Goal: Task Accomplishment & Management: Manage account settings

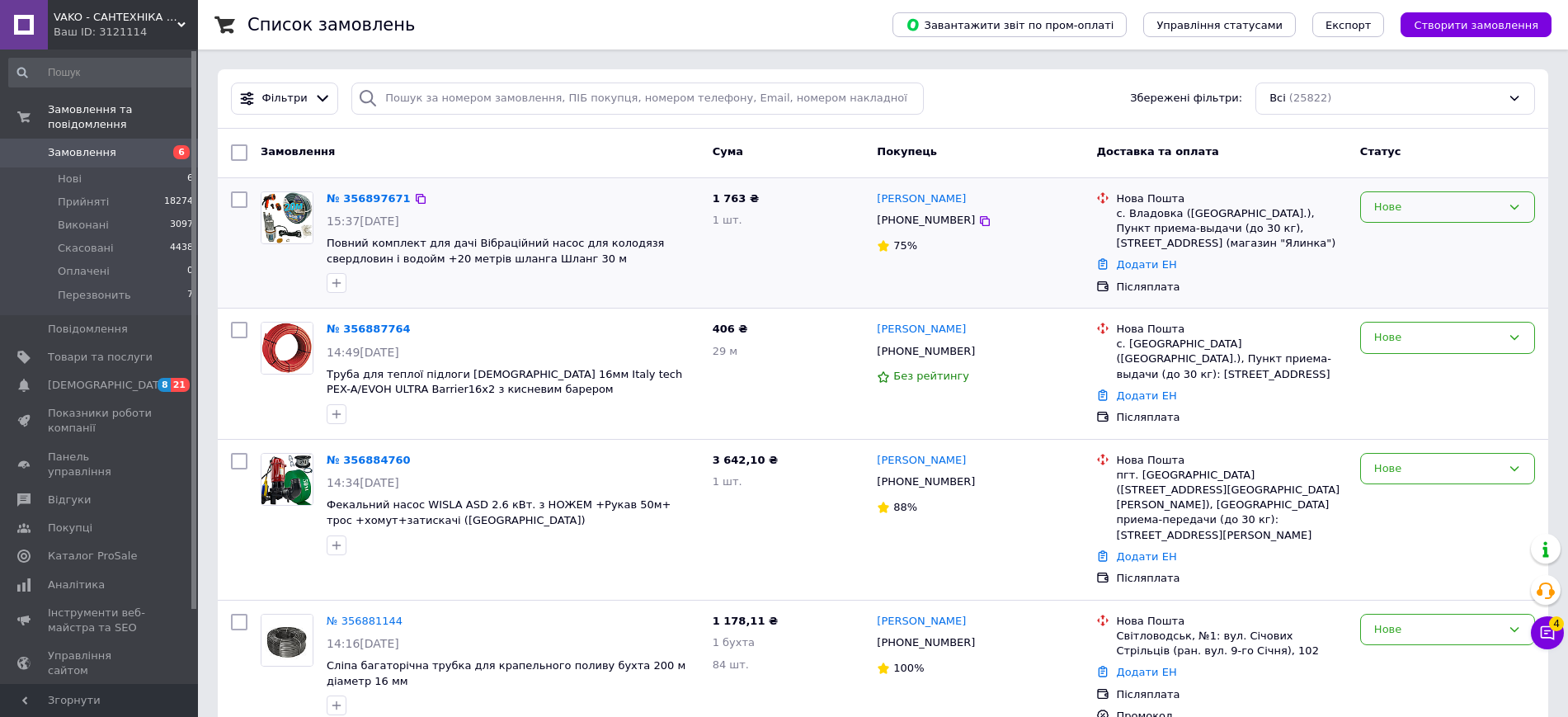
click at [1418, 209] on div "Нове" at bounding box center [1438, 207] width 127 height 17
click at [1427, 337] on li "Перезвонить" at bounding box center [1448, 348] width 173 height 31
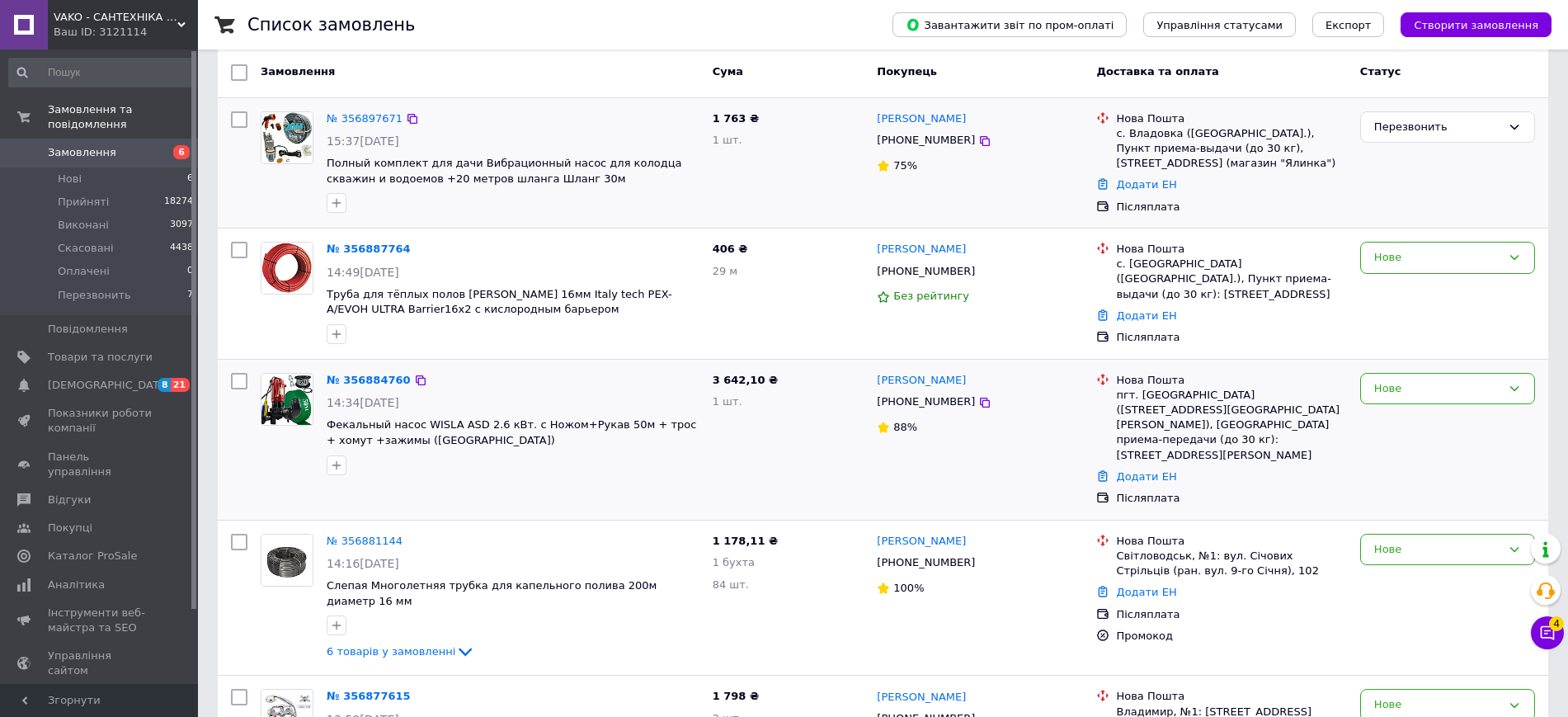
scroll to position [206, 0]
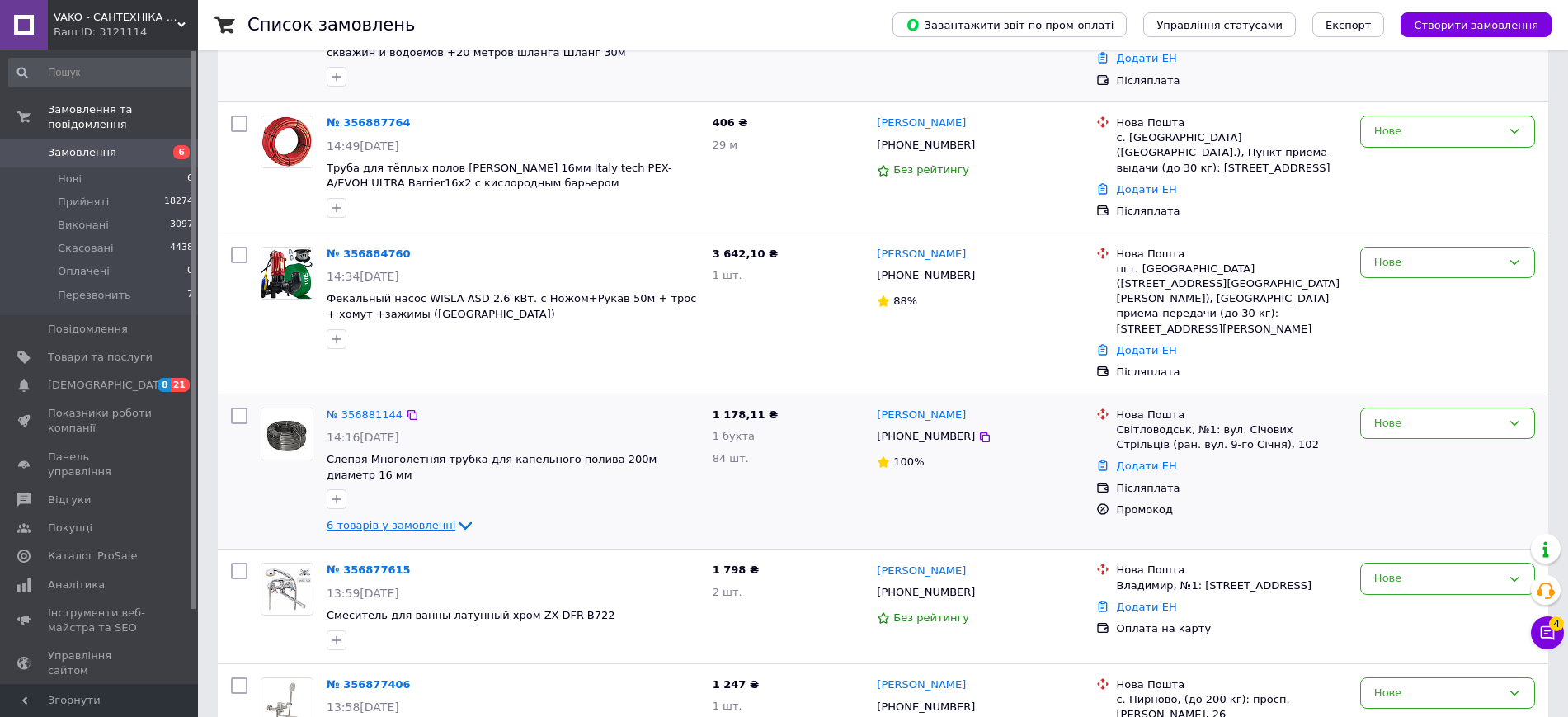
click at [418, 518] on span "6 товарів у замовленні" at bounding box center [390, 524] width 128 height 12
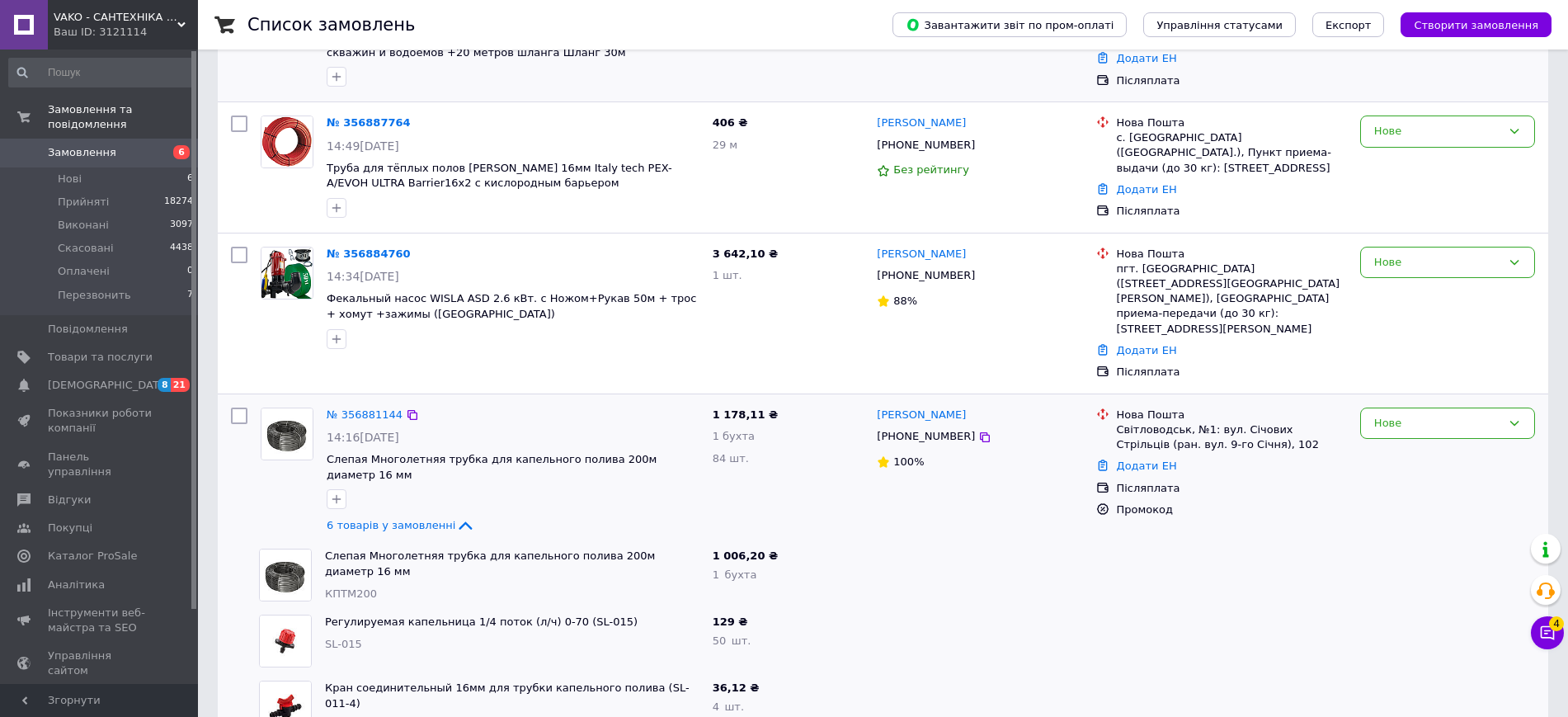
scroll to position [412, 0]
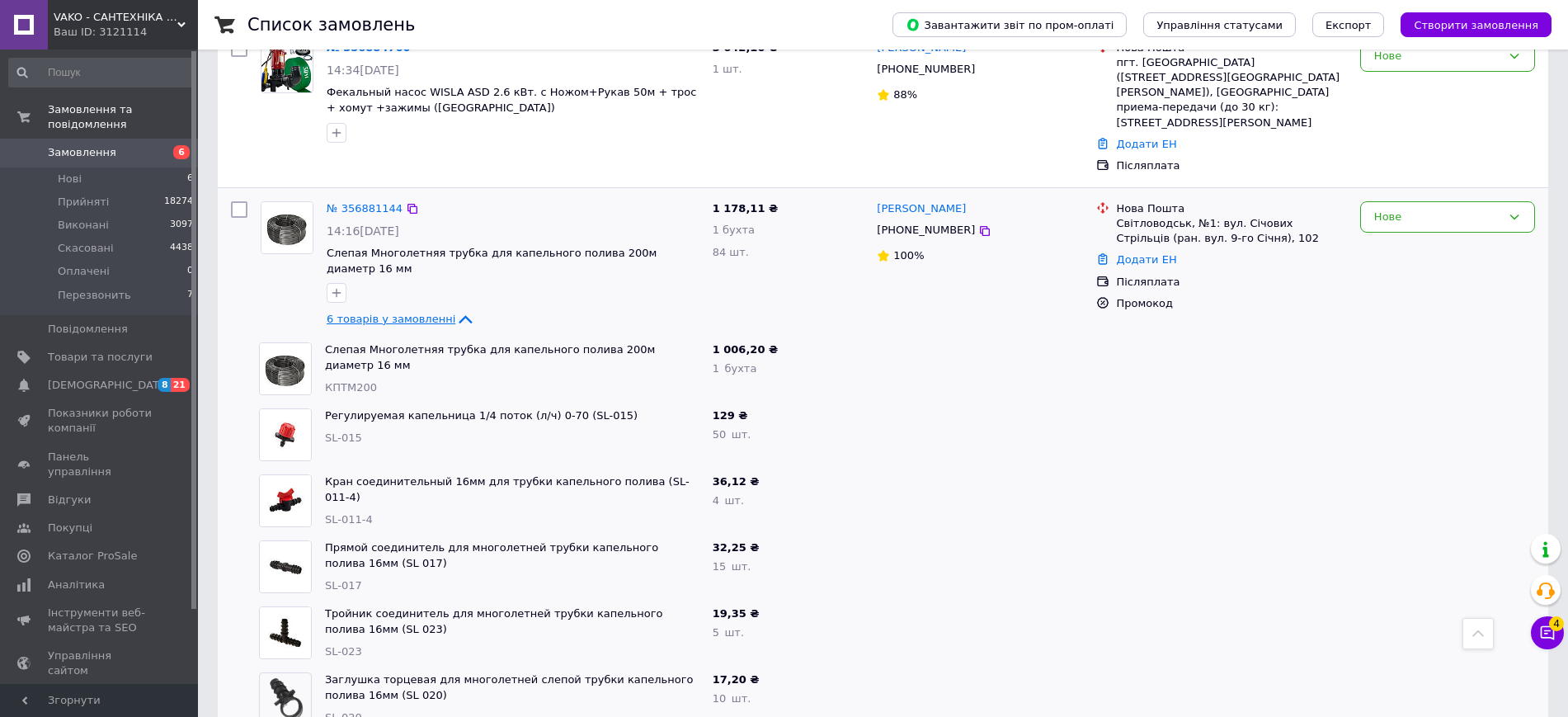
click at [423, 312] on span "6 товарів у замовленні" at bounding box center [390, 318] width 128 height 12
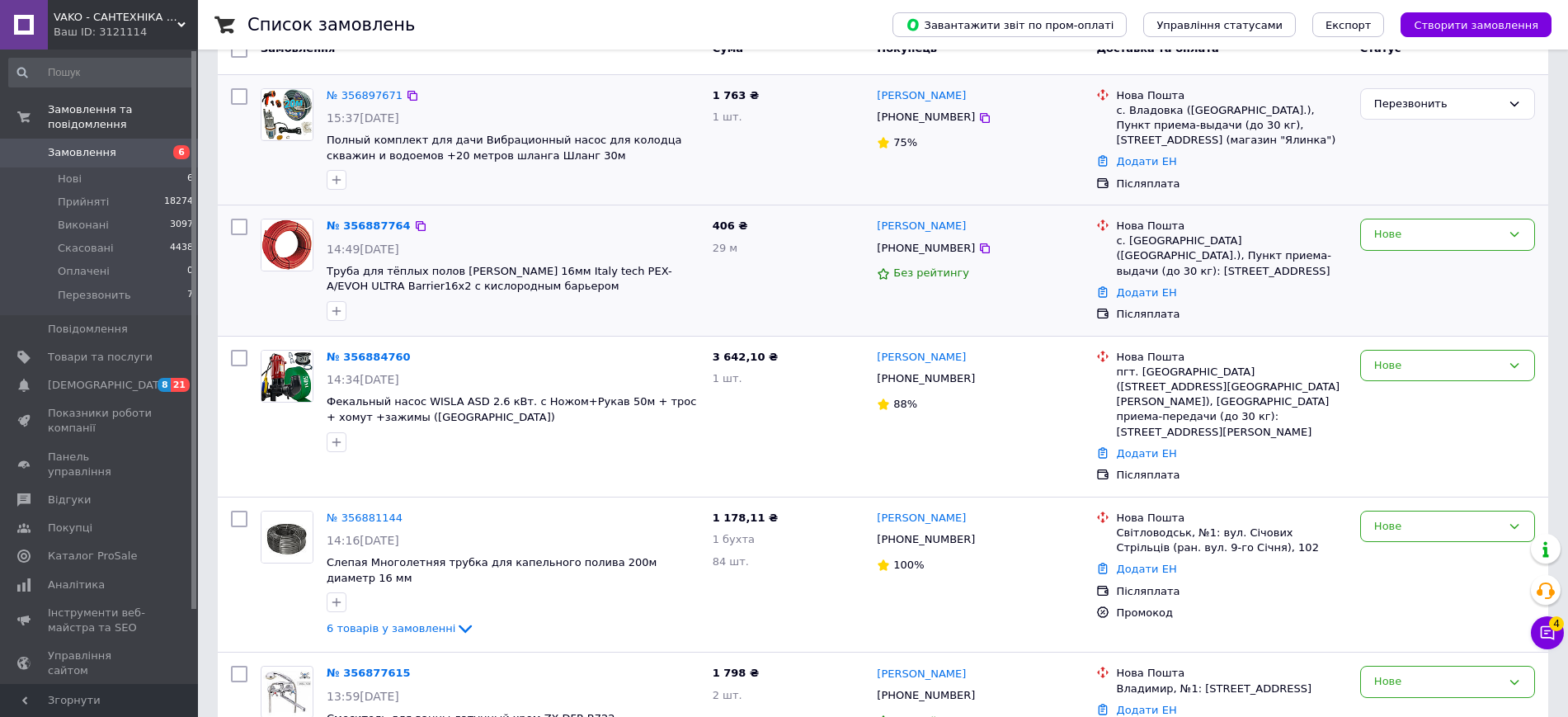
scroll to position [0, 0]
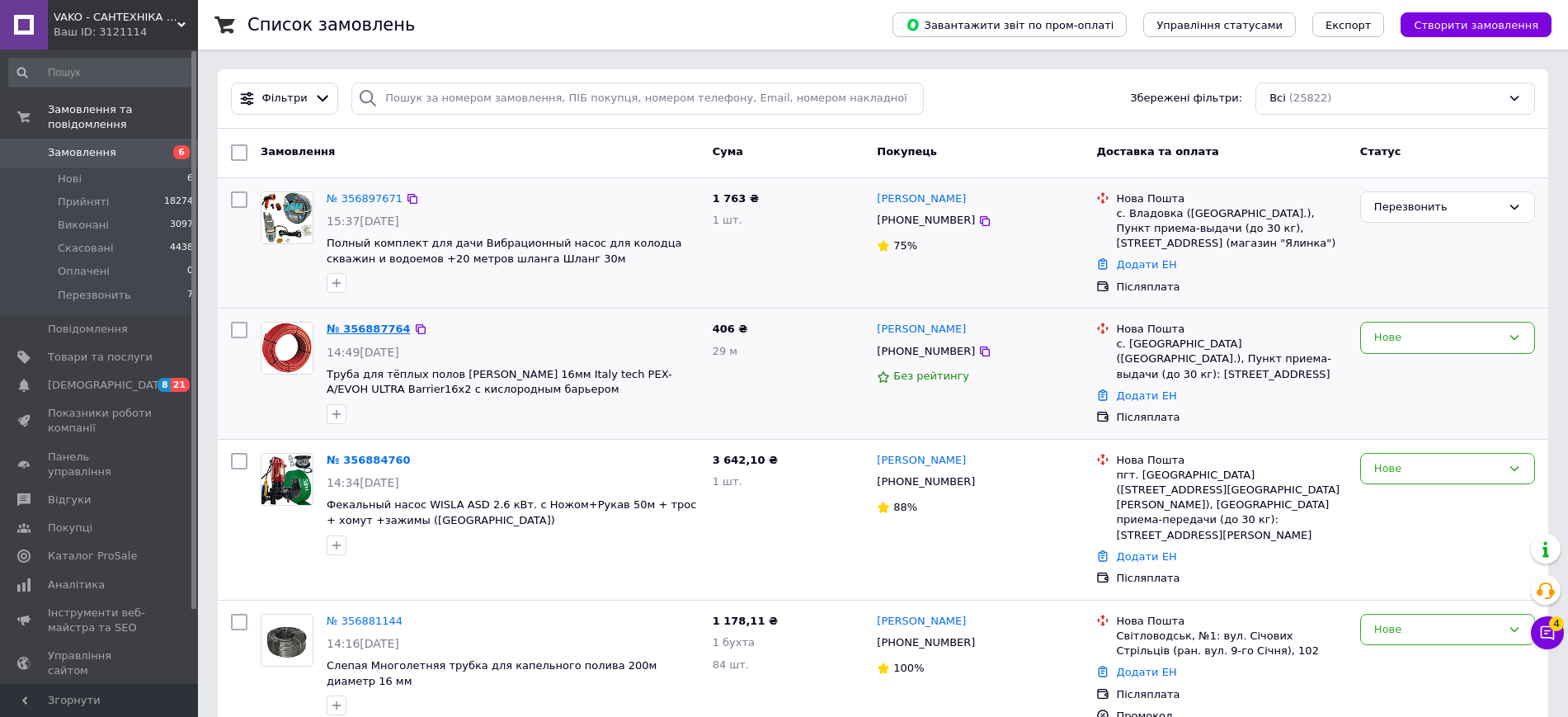
click at [367, 322] on link "№ 356887764" at bounding box center [369, 328] width 84 height 12
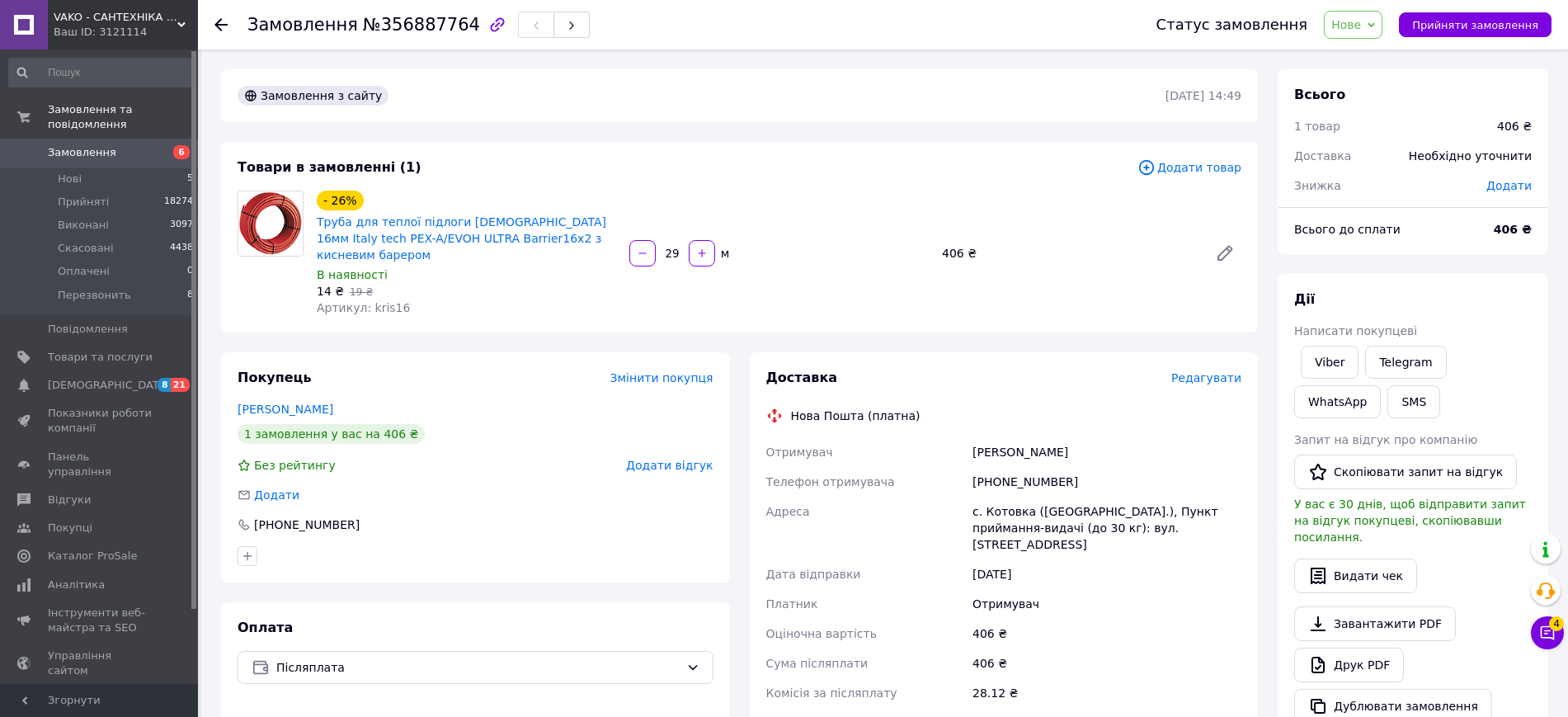
click at [668, 247] on input "29" at bounding box center [672, 253] width 26 height 12
click at [684, 247] on input "29" at bounding box center [672, 253] width 26 height 12
click at [1362, 27] on span "Нове" at bounding box center [1347, 24] width 30 height 13
click at [1384, 103] on li "Скасовано" at bounding box center [1370, 107] width 90 height 24
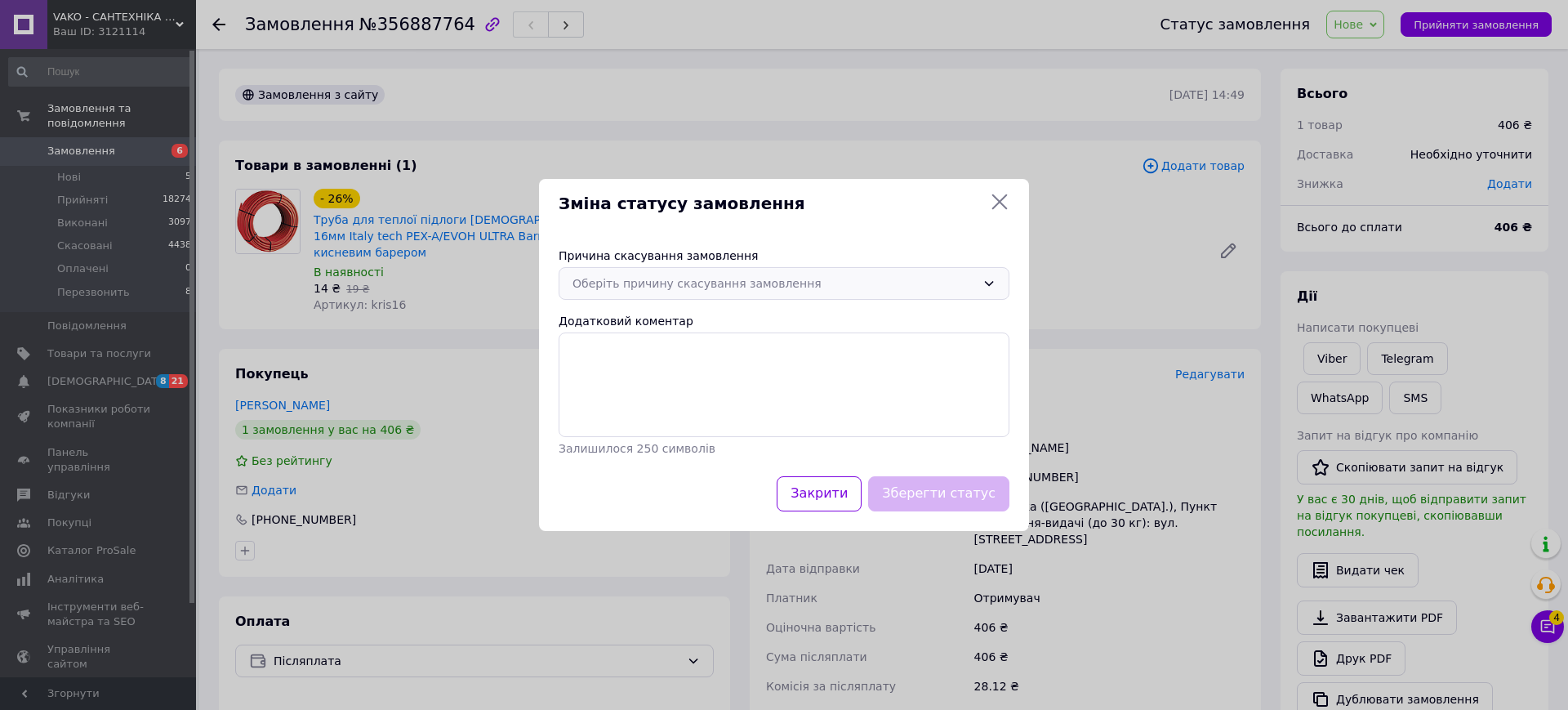
click at [780, 283] on div "Оберіть причину скасування замовлення" at bounding box center [774, 283] width 404 height 18
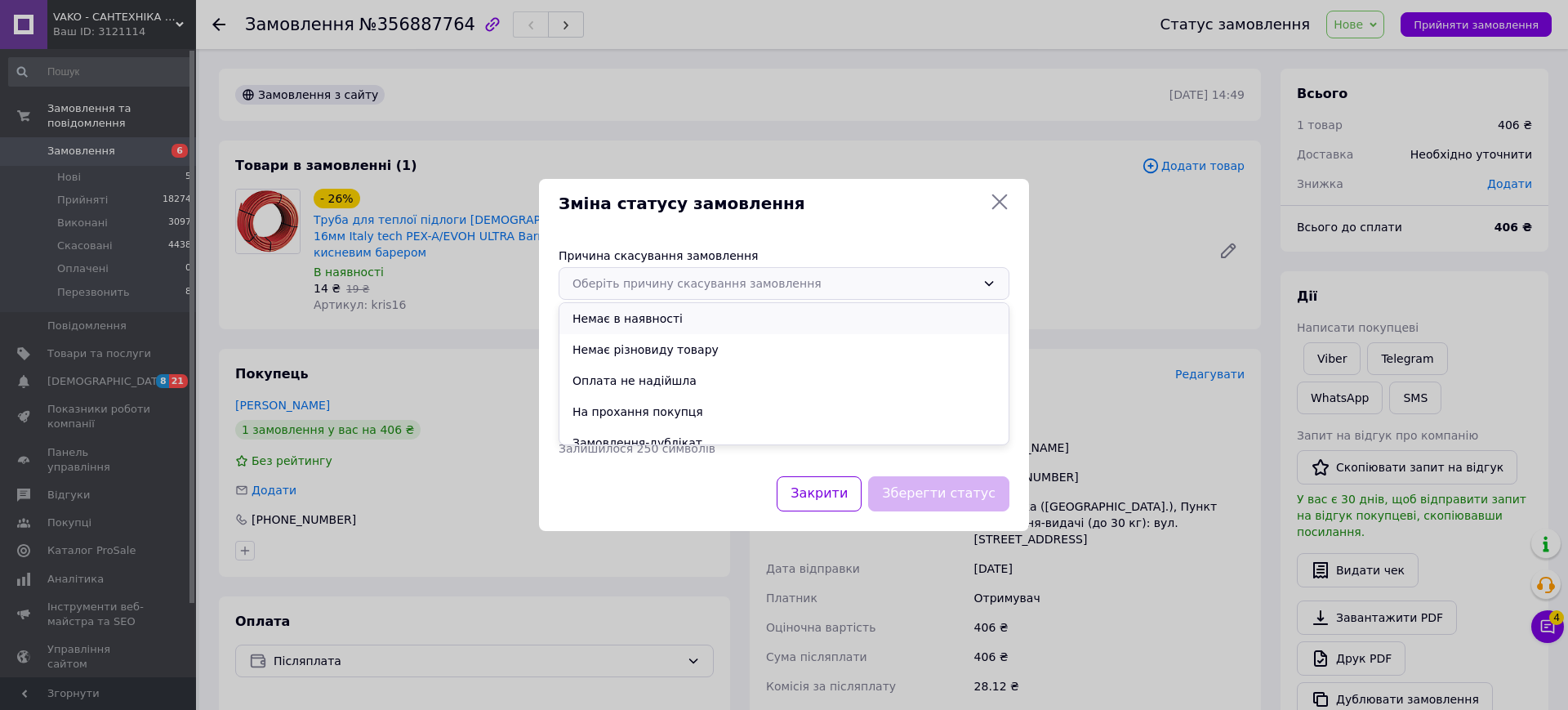
click at [679, 328] on li "Немає в наявності" at bounding box center [784, 317] width 449 height 31
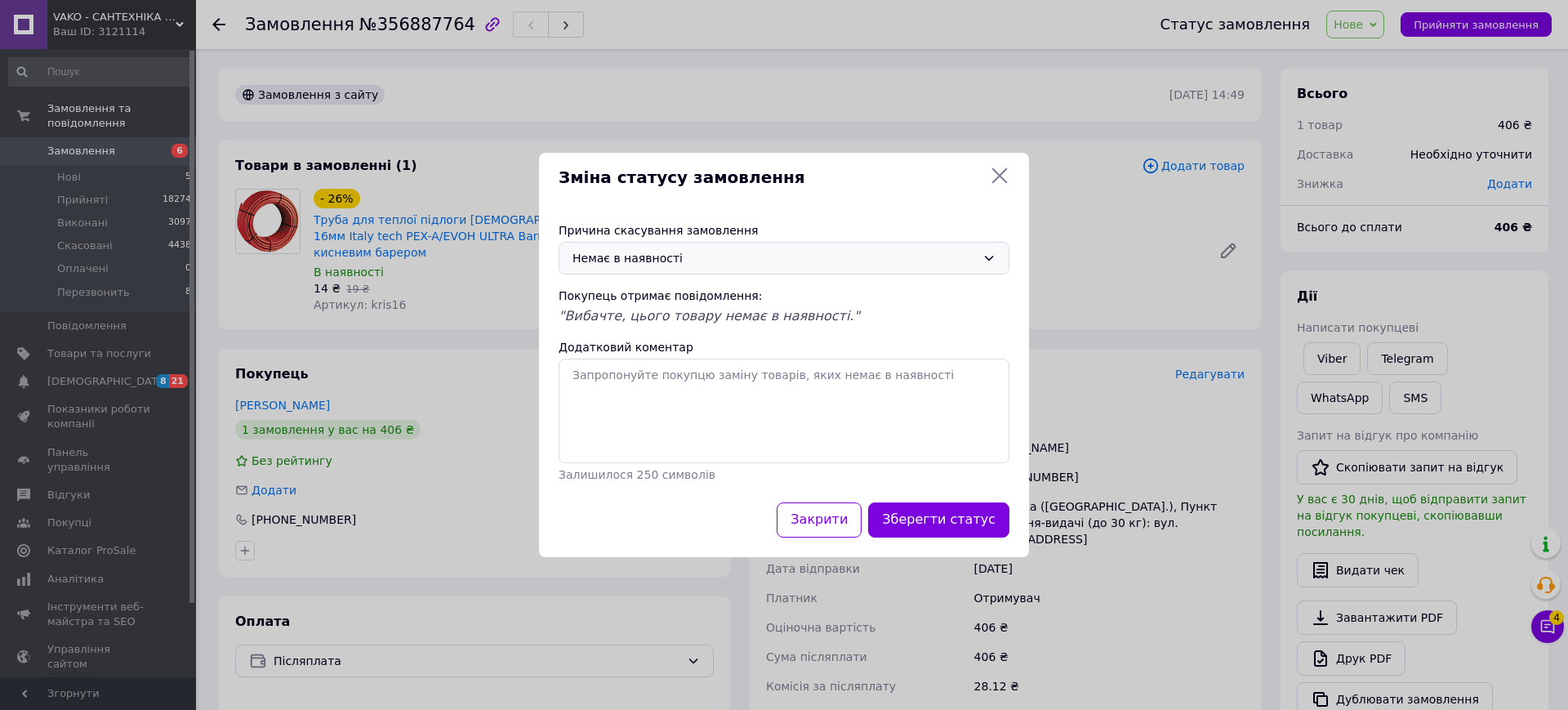
click at [688, 243] on div "Немає в наявності" at bounding box center [784, 257] width 451 height 32
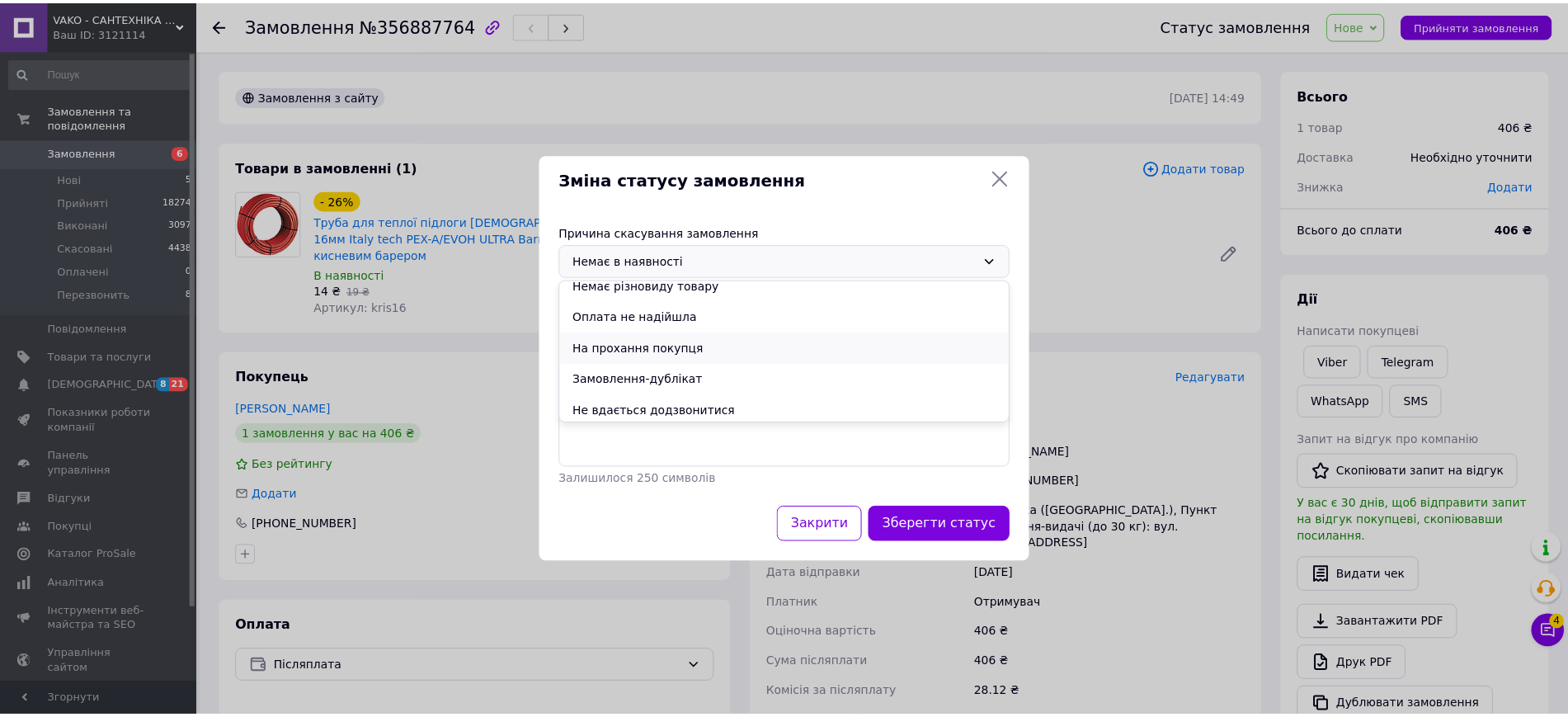
scroll to position [78, 0]
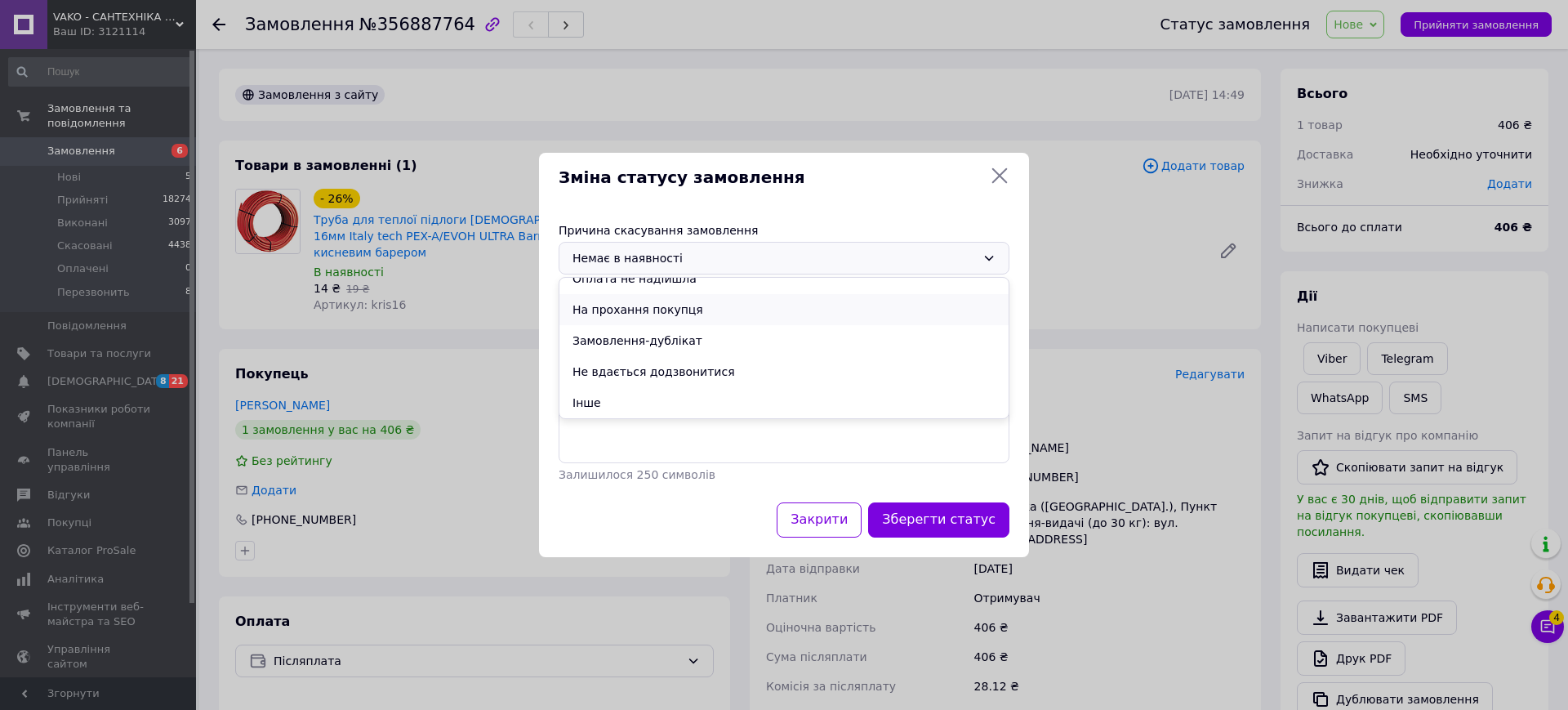
click at [660, 309] on li "На прохання покупця" at bounding box center [784, 309] width 449 height 31
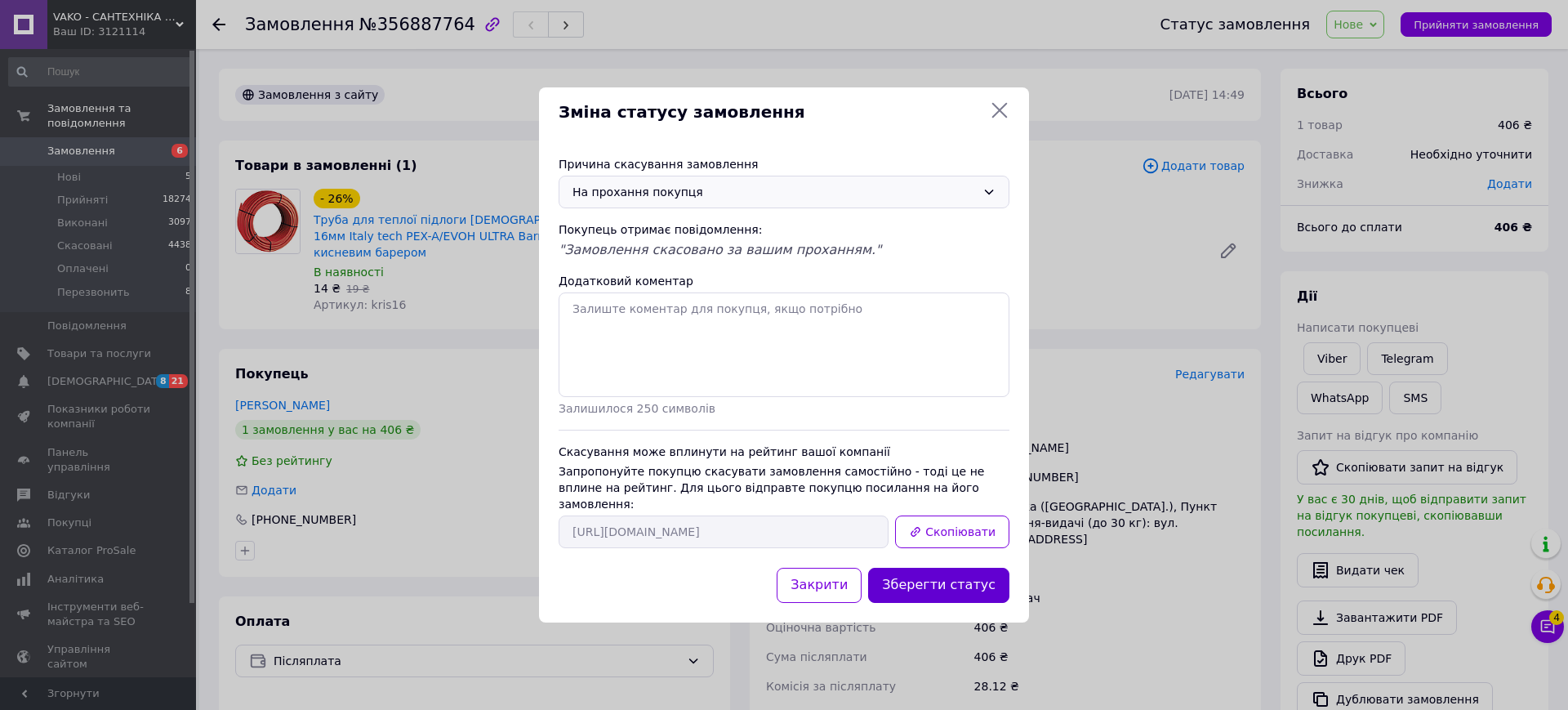
click at [966, 571] on button "Зберегти статус" at bounding box center [939, 585] width 141 height 35
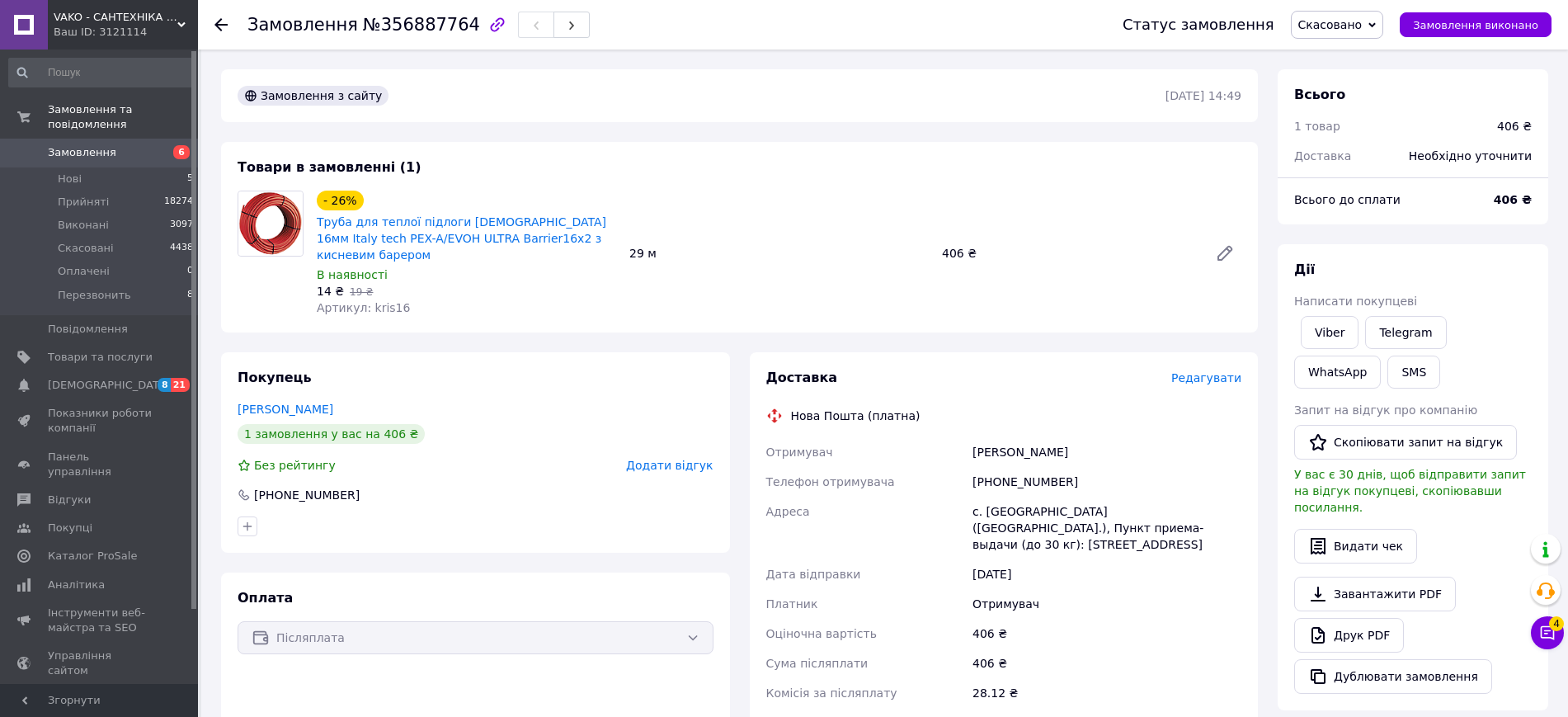
click at [132, 139] on link "Замовлення 6" at bounding box center [101, 153] width 203 height 28
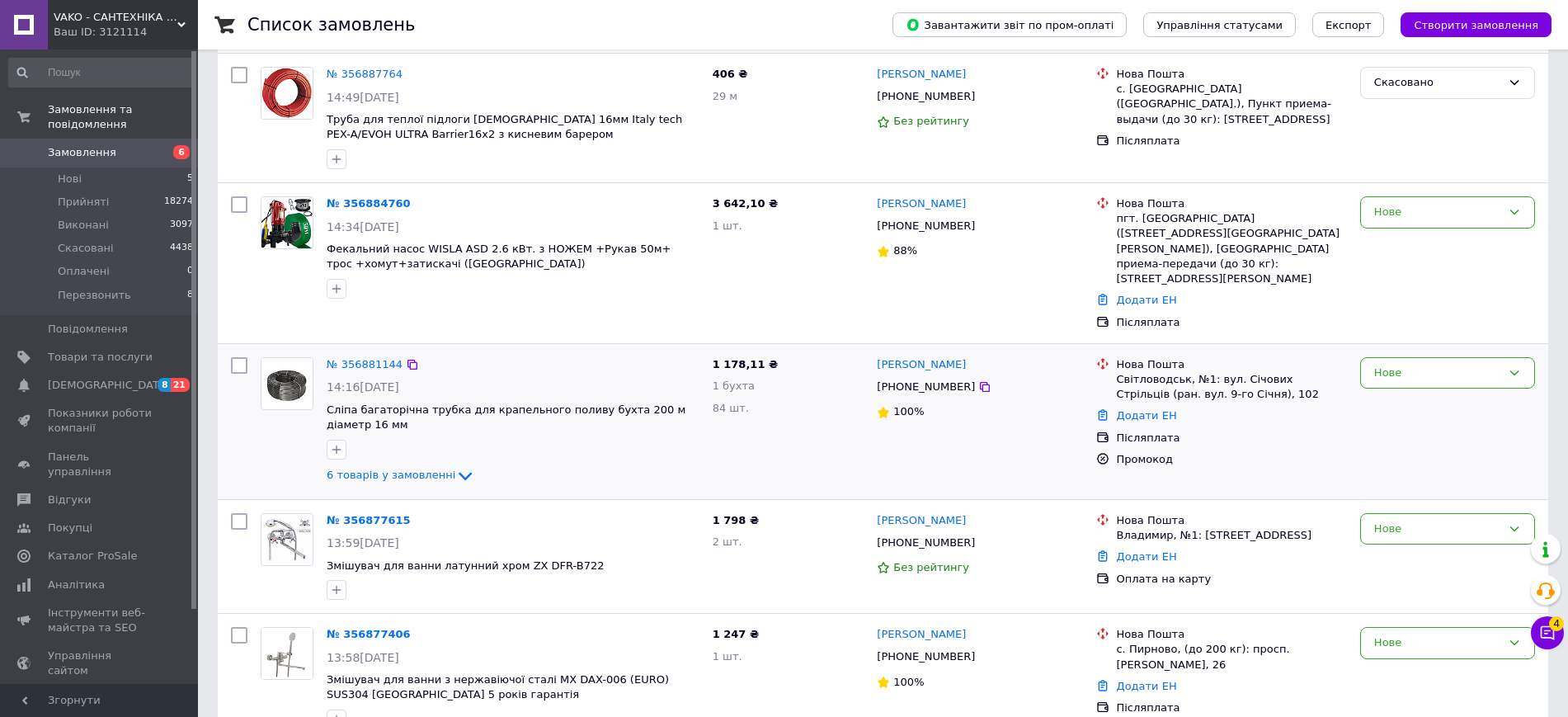
scroll to position [206, 0]
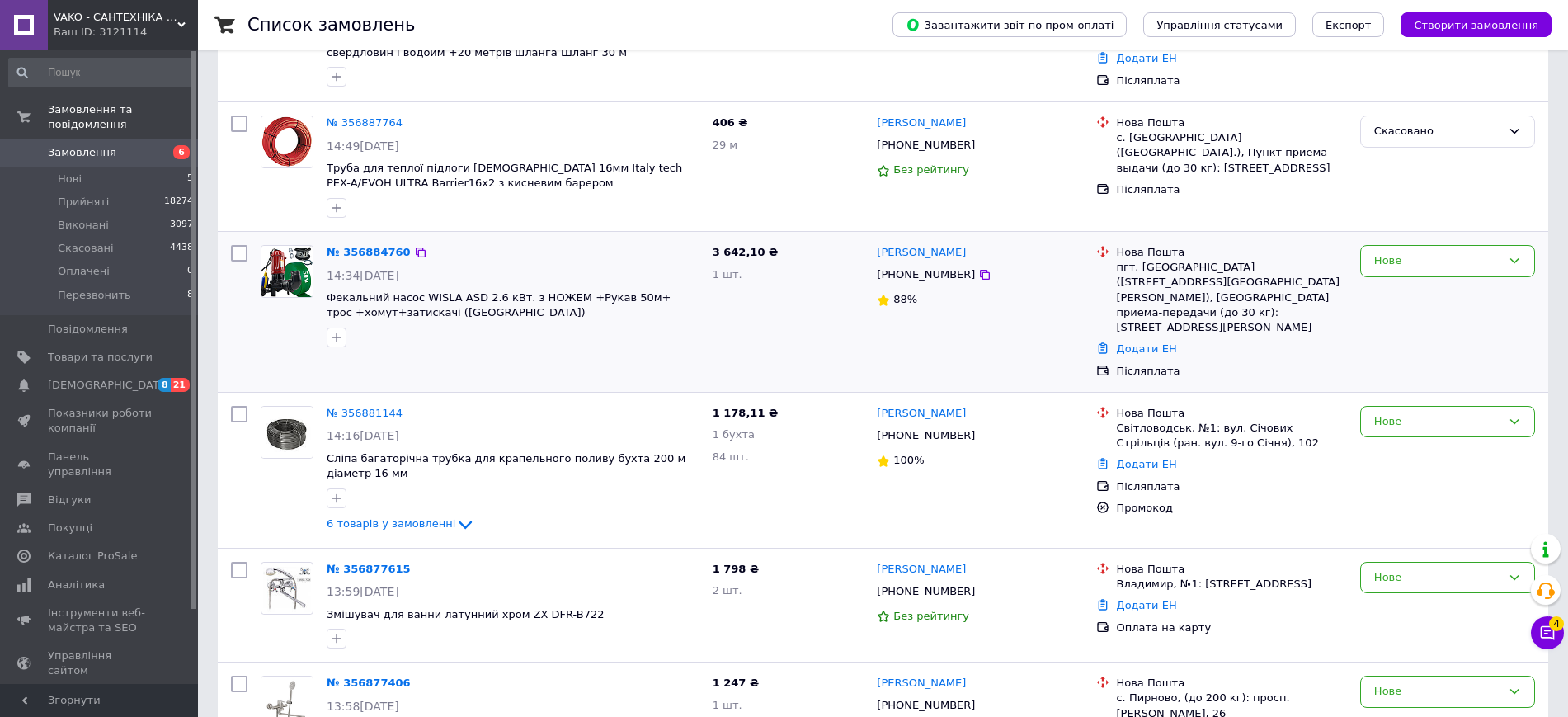
click at [364, 255] on link "№ 356884760" at bounding box center [369, 251] width 84 height 12
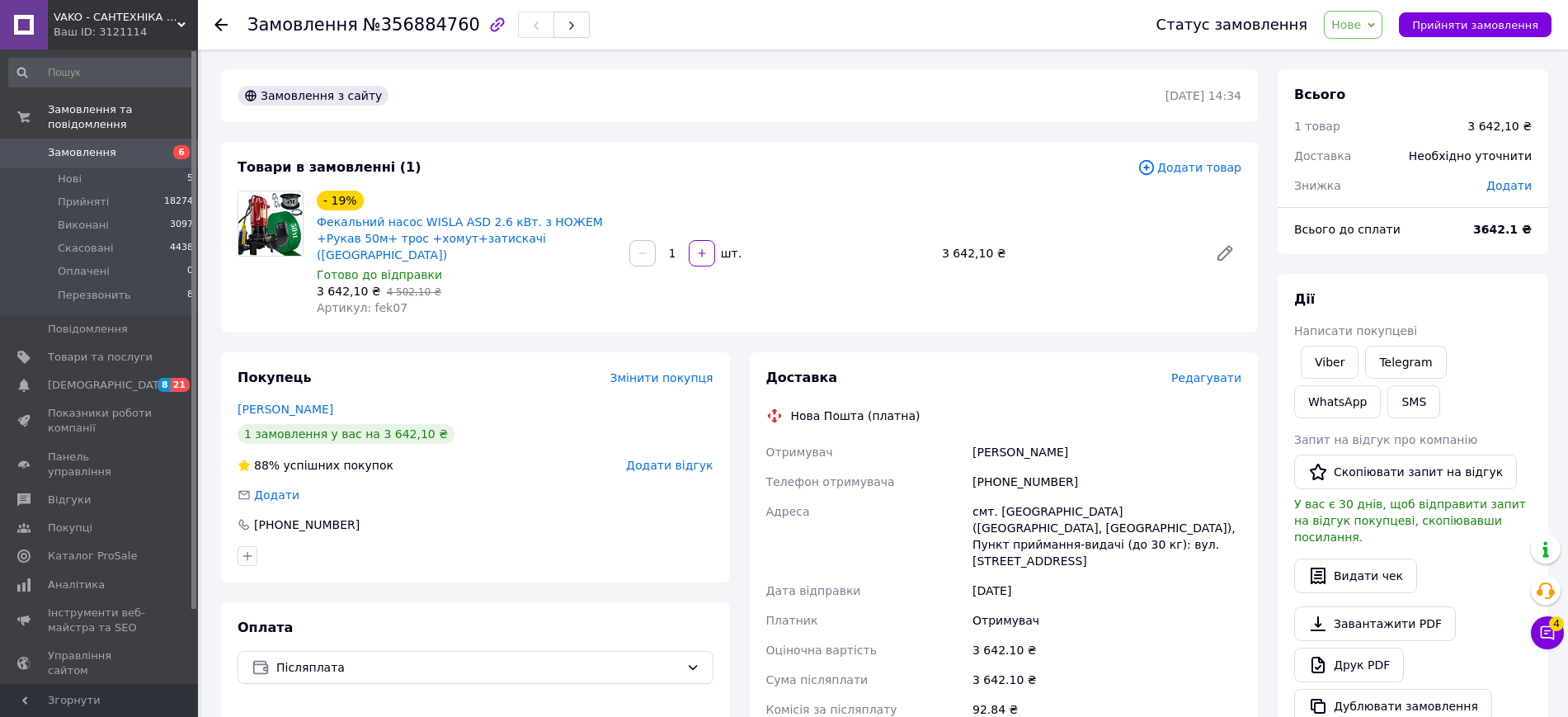
click at [148, 145] on span "Замовлення" at bounding box center [100, 153] width 105 height 15
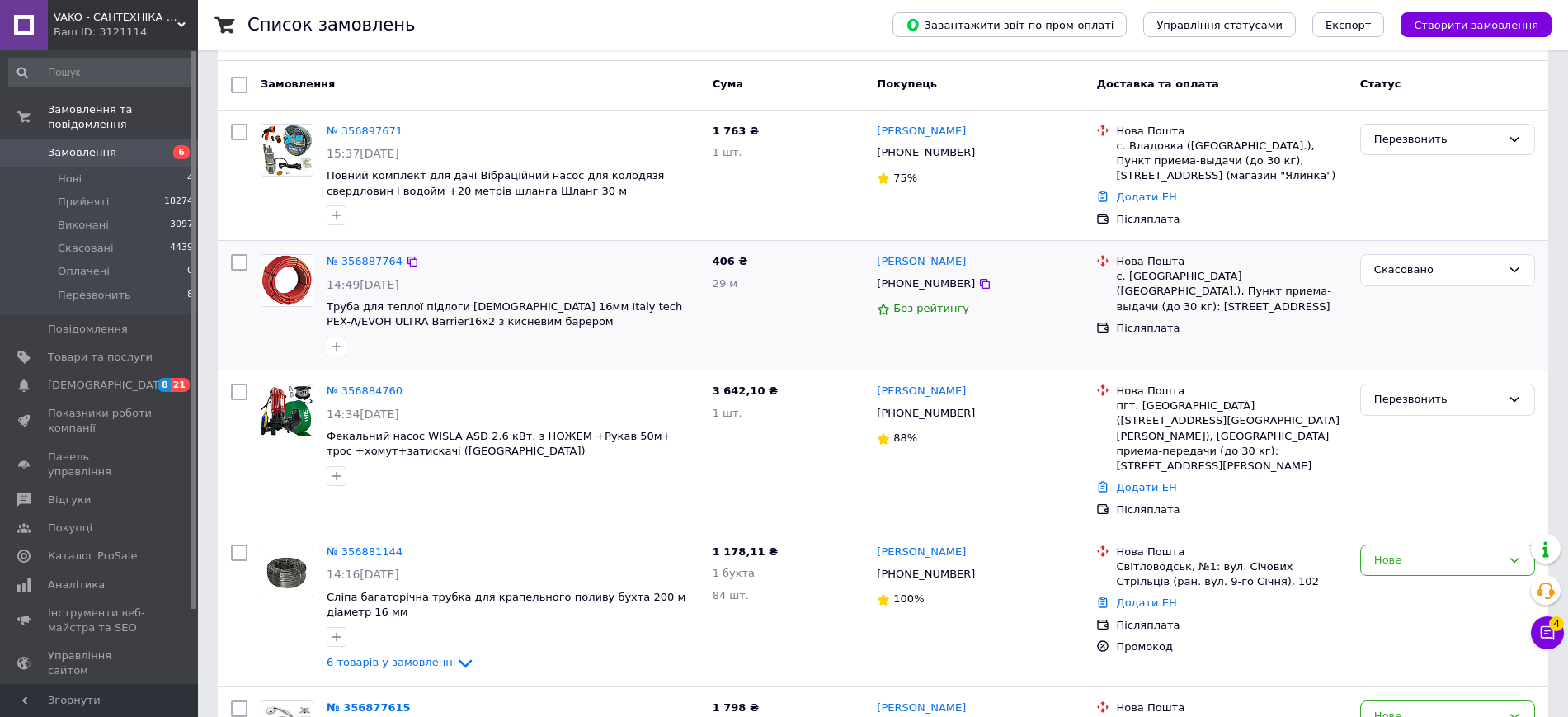
scroll to position [103, 0]
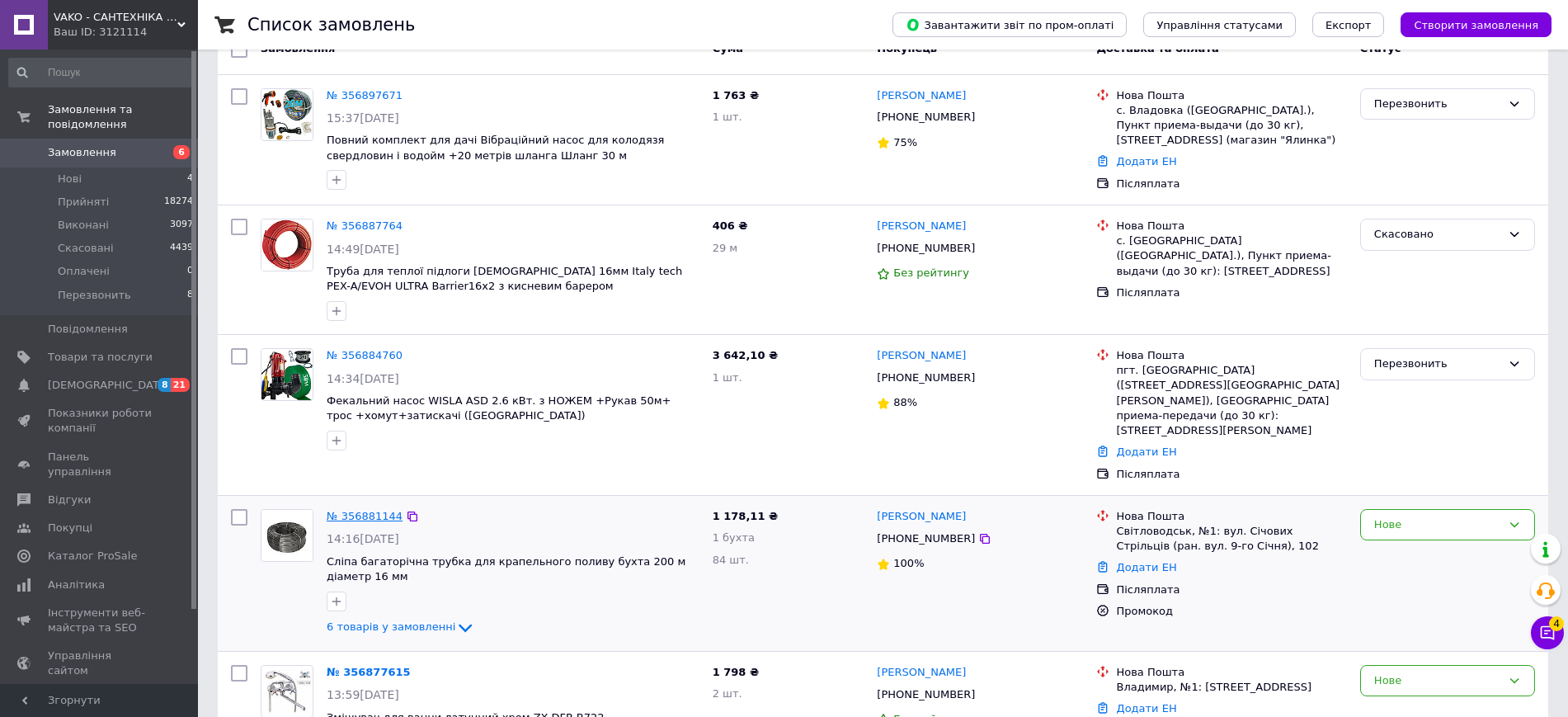
click at [357, 510] on link "№ 356881144" at bounding box center [364, 515] width 76 height 12
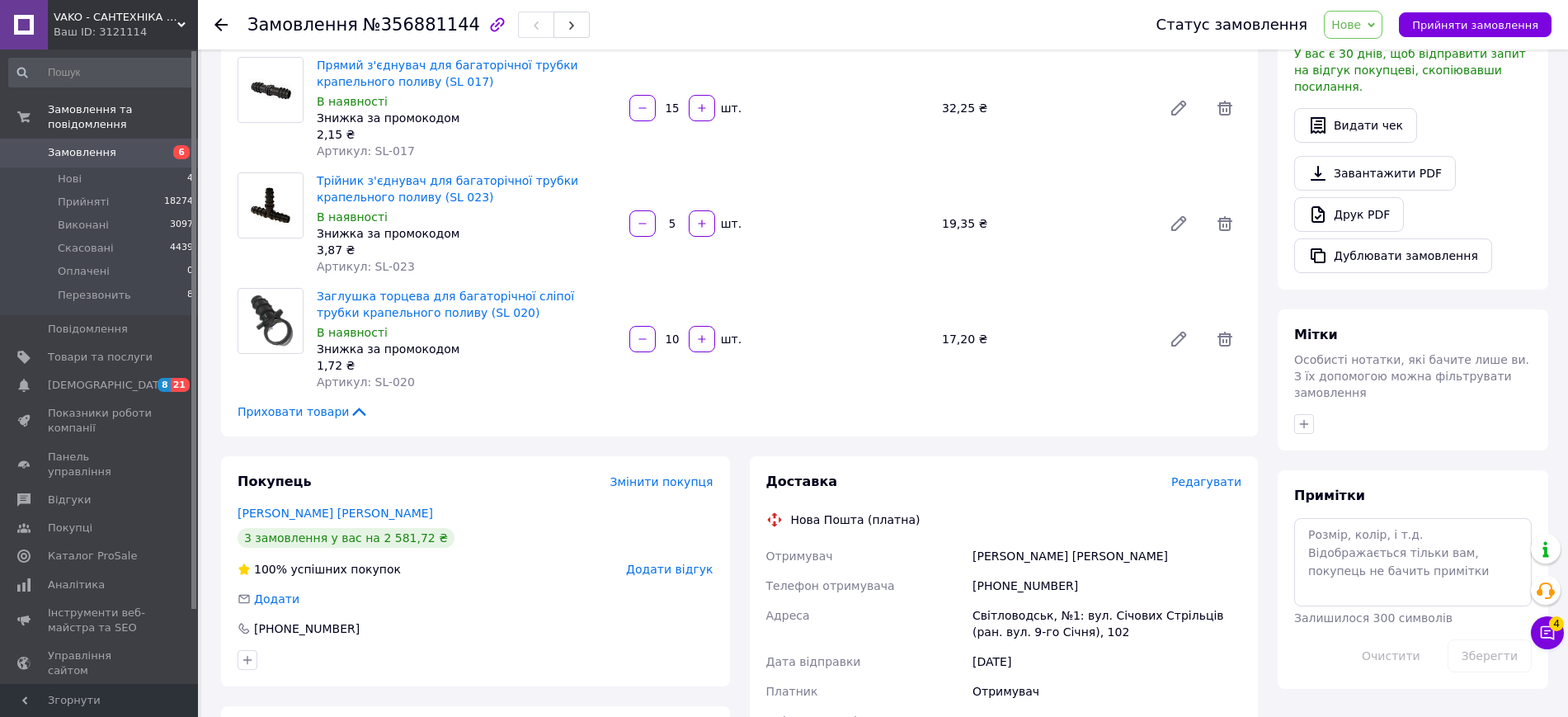
scroll to position [515, 0]
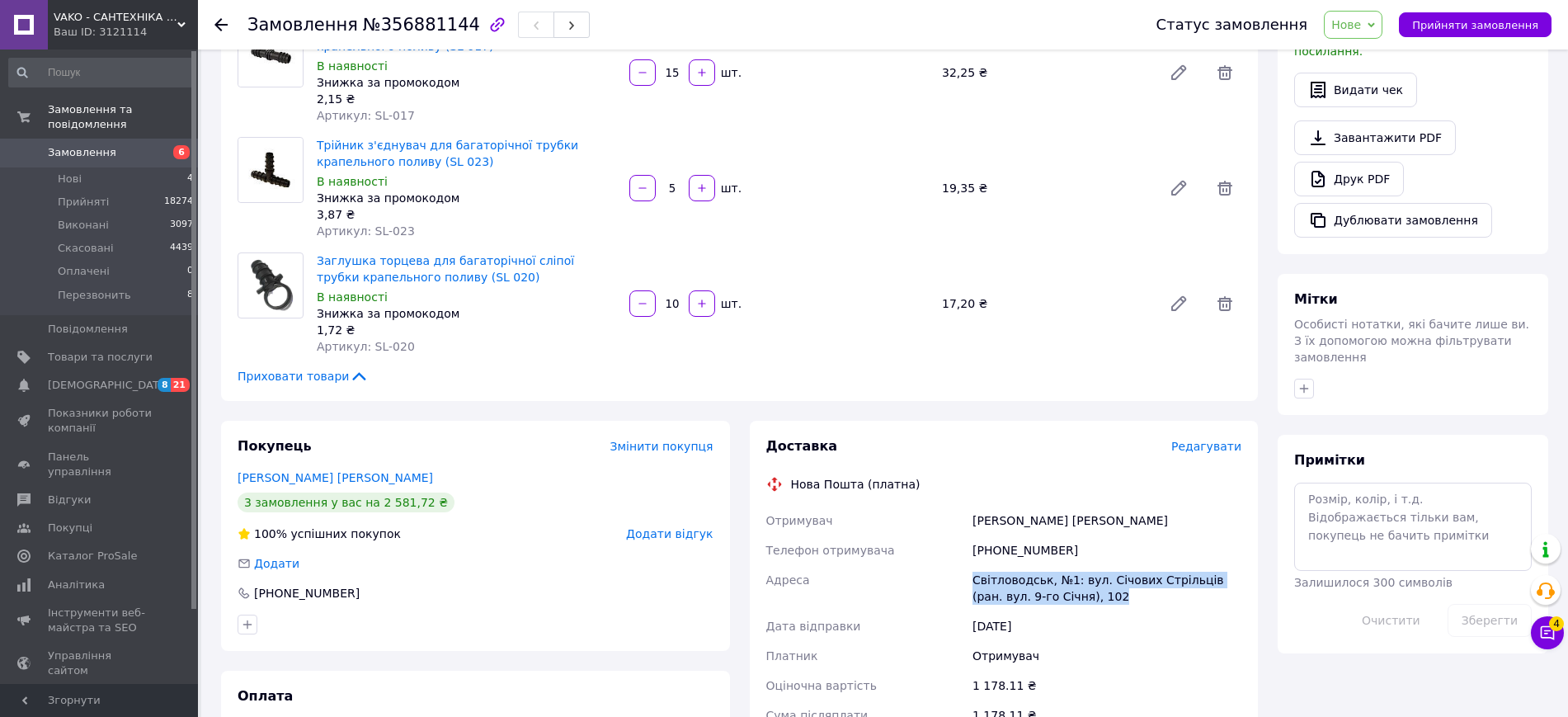
drag, startPoint x: 986, startPoint y: 564, endPoint x: 1093, endPoint y: 584, distance: 108.9
click at [1093, 584] on div "Світловодськ, №1: вул. Січових Стрільців (ран. вул. 9-го Січня), 102" at bounding box center [1108, 588] width 276 height 46
drag, startPoint x: 1069, startPoint y: 529, endPoint x: 1001, endPoint y: 545, distance: 69.9
click at [1001, 545] on div "[PHONE_NUMBER]" at bounding box center [1108, 550] width 276 height 30
copy div "672543407"
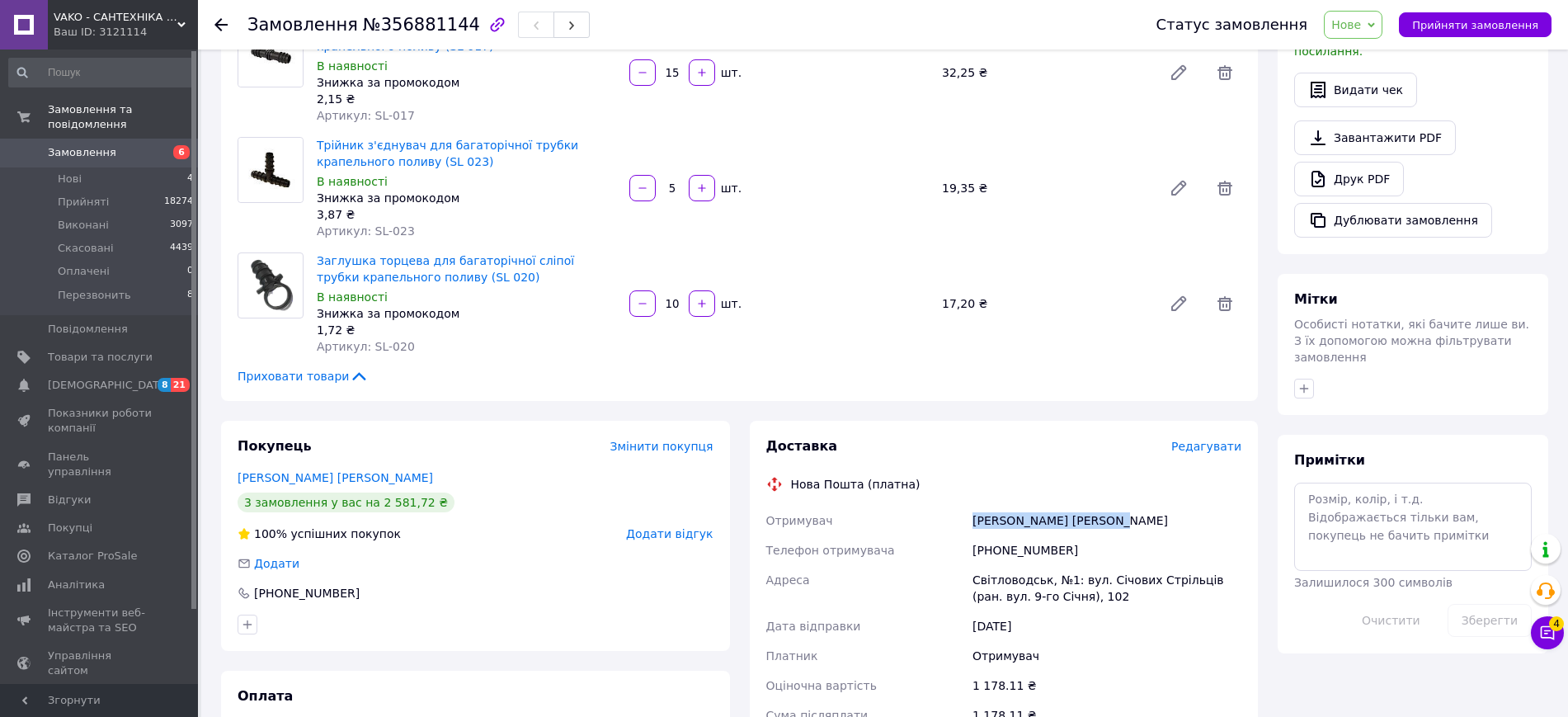
drag, startPoint x: 1039, startPoint y: 509, endPoint x: 1102, endPoint y: 510, distance: 63.0
click at [1102, 510] on div "[PERSON_NAME] [PERSON_NAME]" at bounding box center [1108, 520] width 276 height 30
copy div "[PERSON_NAME] [PERSON_NAME]"
click at [139, 145] on span "Замовлення" at bounding box center [100, 153] width 105 height 15
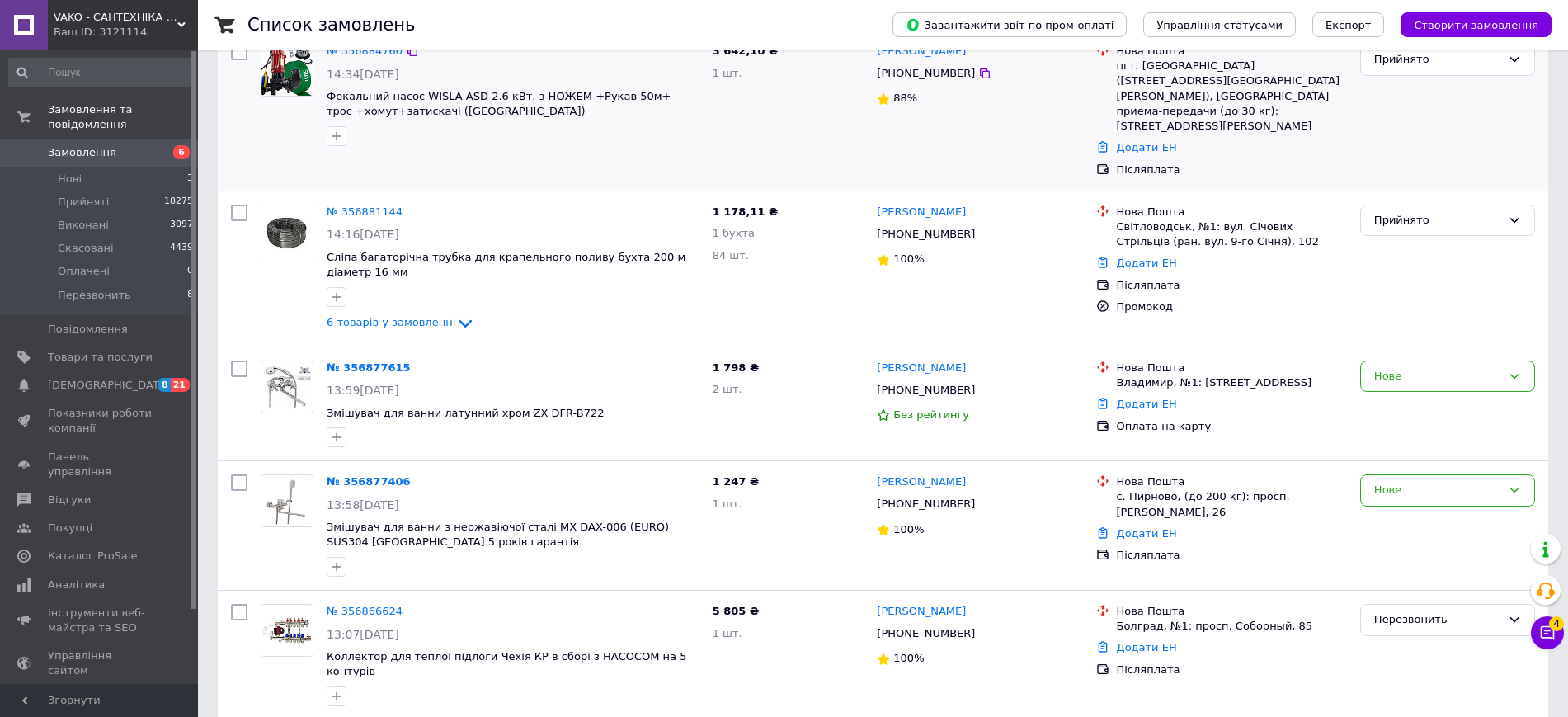
scroll to position [412, 0]
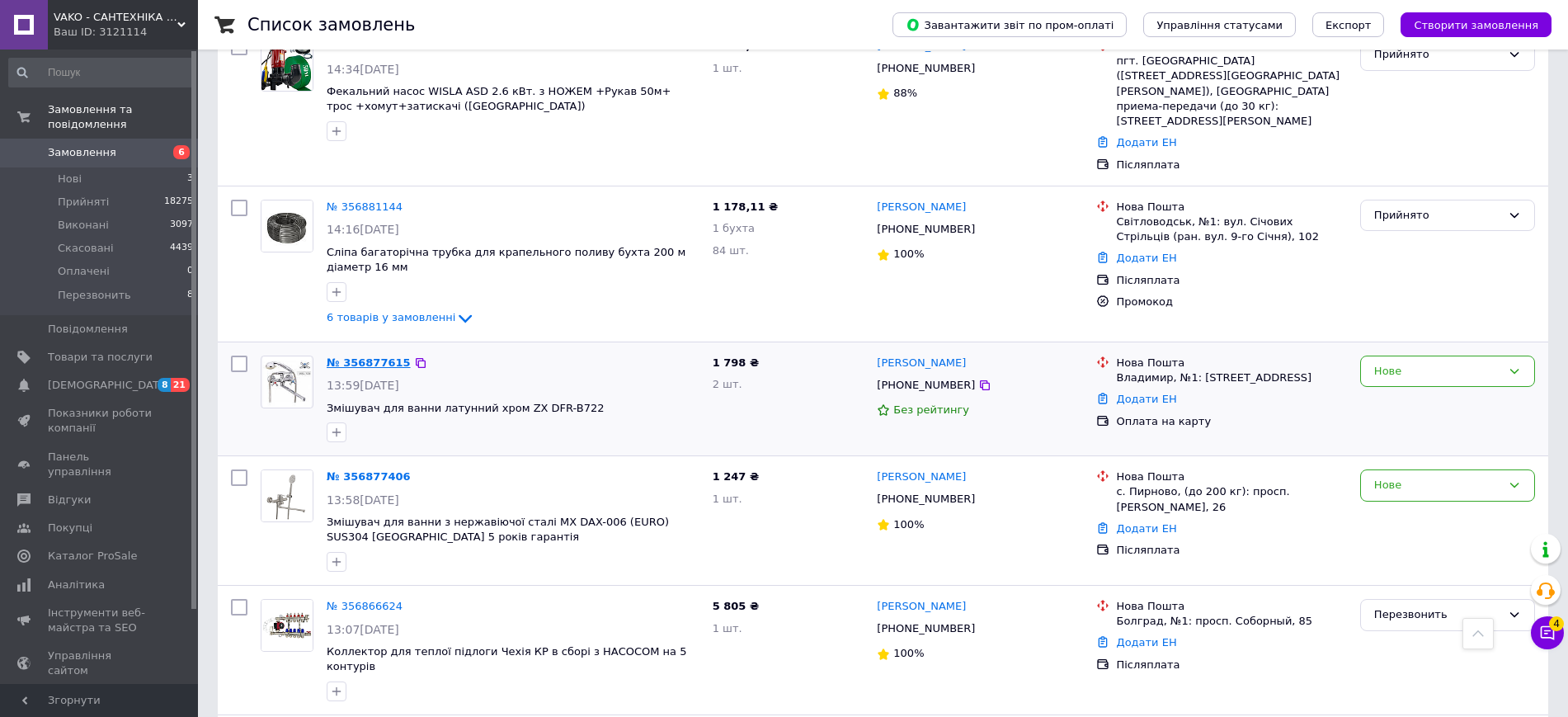
click at [380, 356] on link "№ 356877615" at bounding box center [369, 362] width 84 height 12
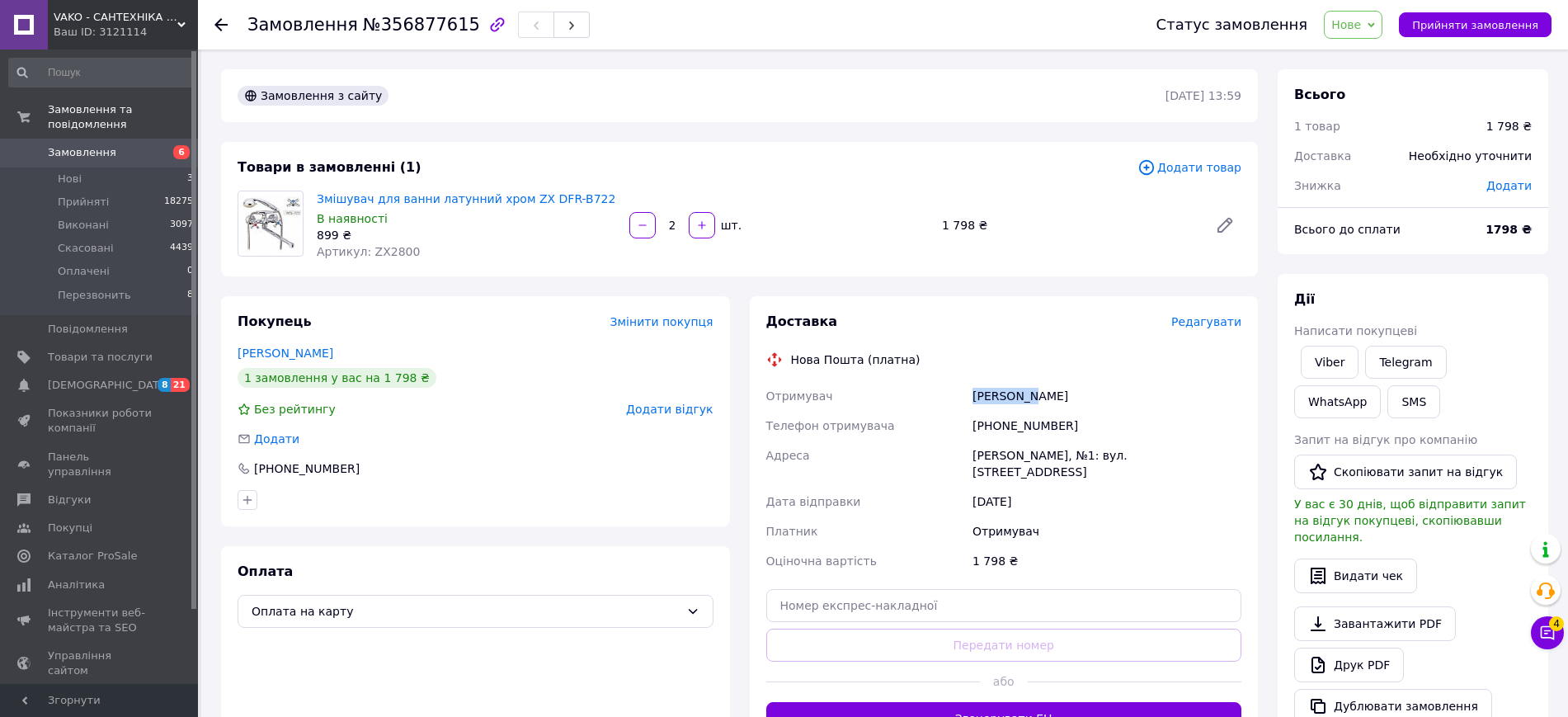
drag, startPoint x: 1040, startPoint y: 393, endPoint x: 973, endPoint y: 393, distance: 67.0
click at [973, 393] on div "[PERSON_NAME]" at bounding box center [1108, 396] width 276 height 30
copy div "[PERSON_NAME]"
drag, startPoint x: 1190, startPoint y: 454, endPoint x: 972, endPoint y: 453, distance: 218.0
click at [972, 453] on div "[PERSON_NAME], №1: вул. [STREET_ADDRESS]" at bounding box center [1108, 463] width 276 height 46
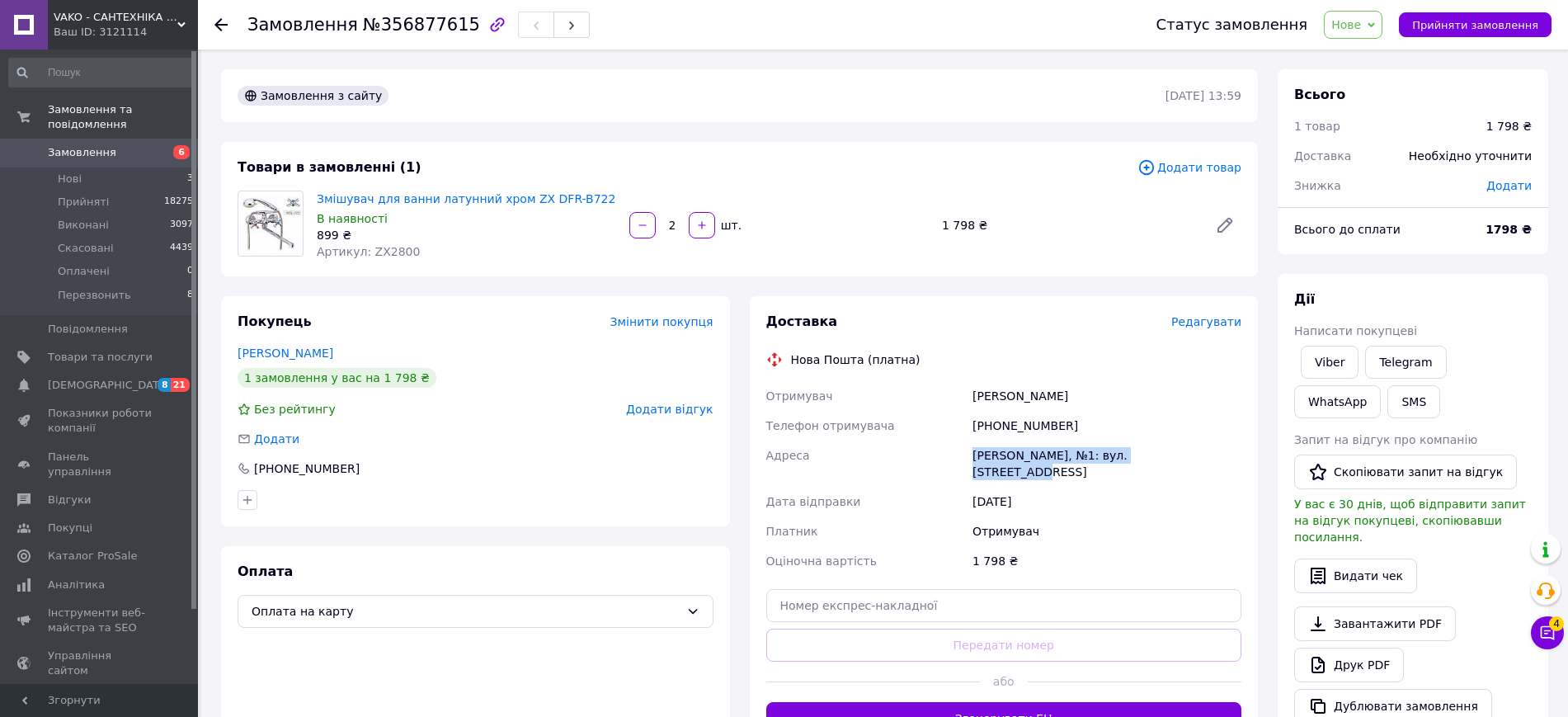
copy div "[PERSON_NAME], №1: вул. [STREET_ADDRESS]"
drag, startPoint x: 1063, startPoint y: 428, endPoint x: 999, endPoint y: 434, distance: 64.3
click at [999, 434] on div "[PHONE_NUMBER]" at bounding box center [1108, 426] width 276 height 30
copy div "503789358"
click at [388, 248] on span "Артикул: ZX2800" at bounding box center [369, 251] width 103 height 13
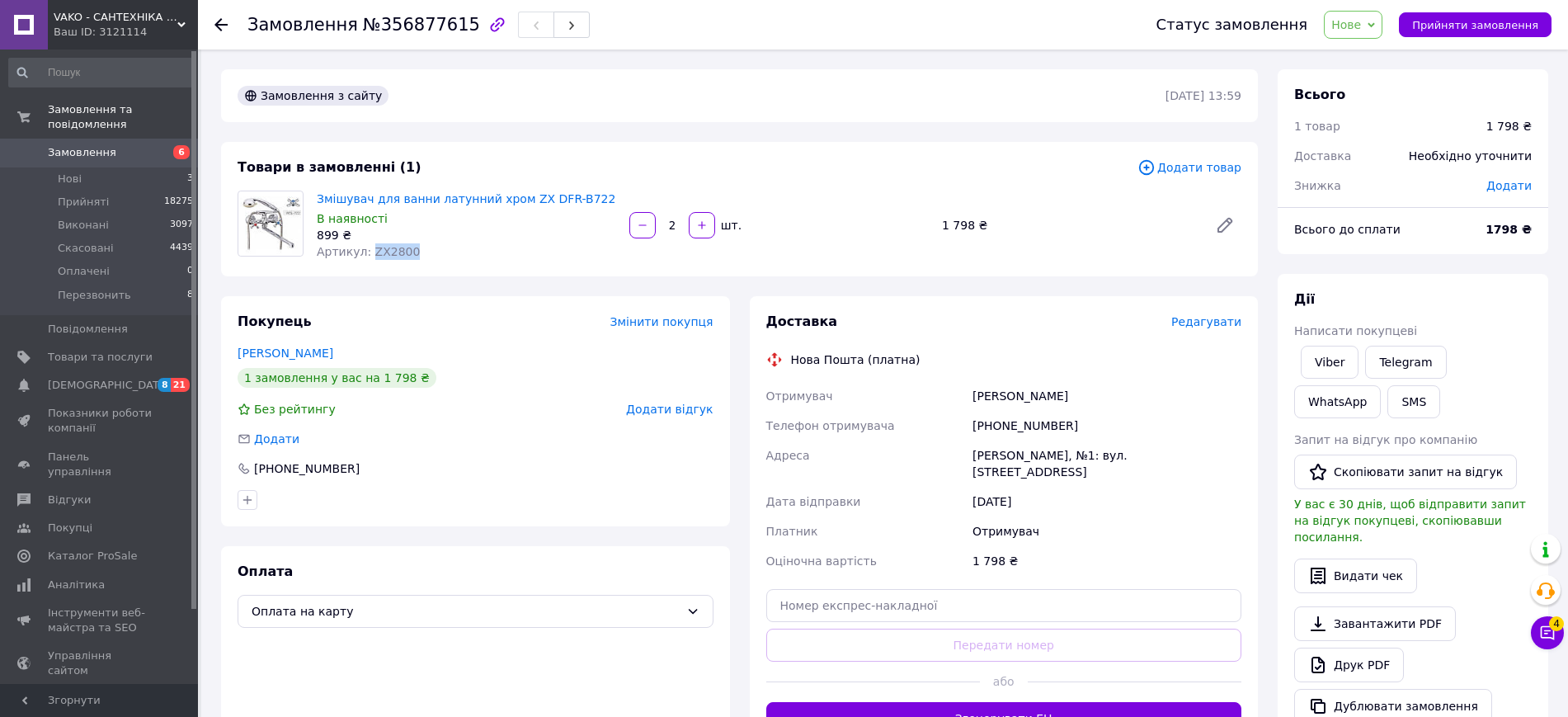
click at [388, 248] on span "Артикул: ZX2800" at bounding box center [369, 251] width 103 height 13
copy span "ZX2800"
click at [140, 139] on link "Замовлення 6" at bounding box center [101, 153] width 203 height 28
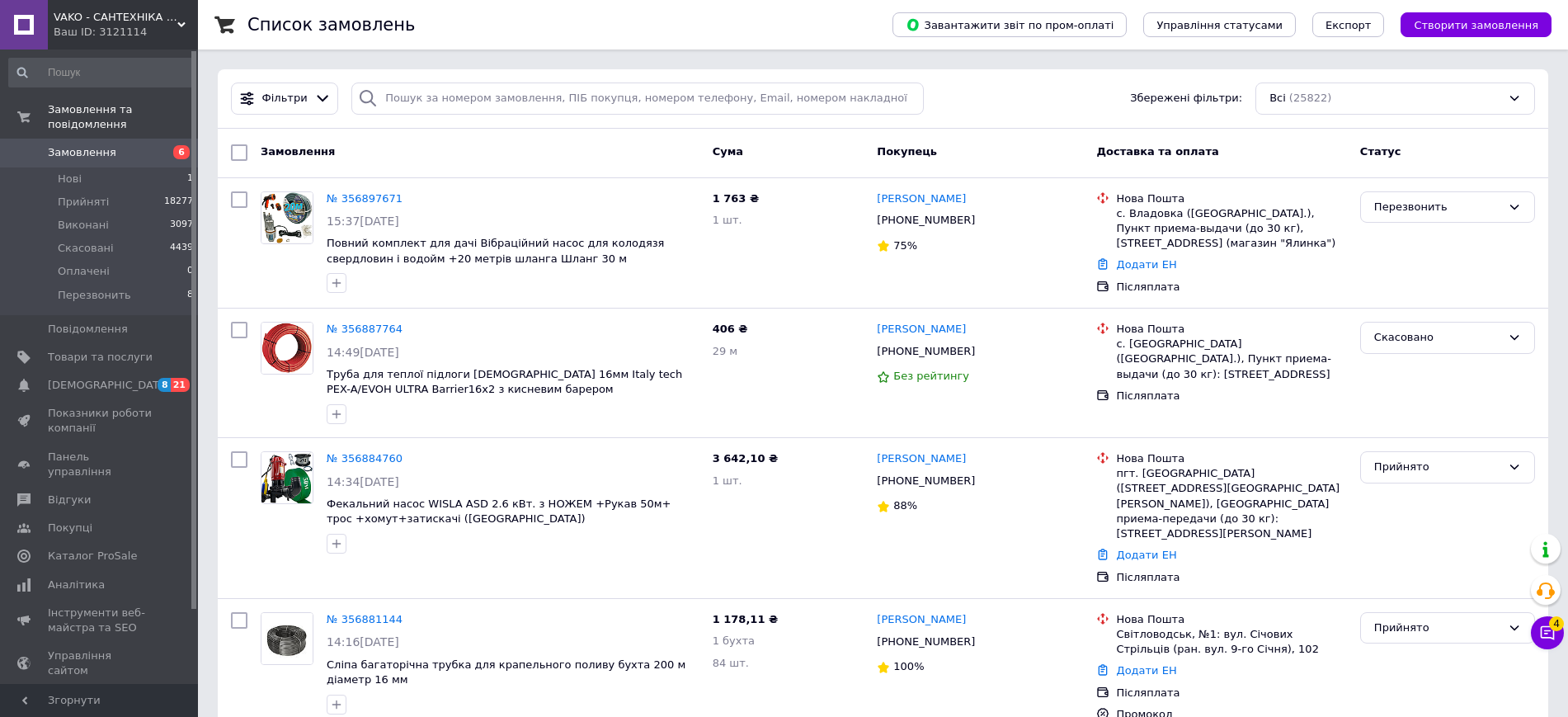
click at [161, 145] on span "6" at bounding box center [175, 153] width 45 height 15
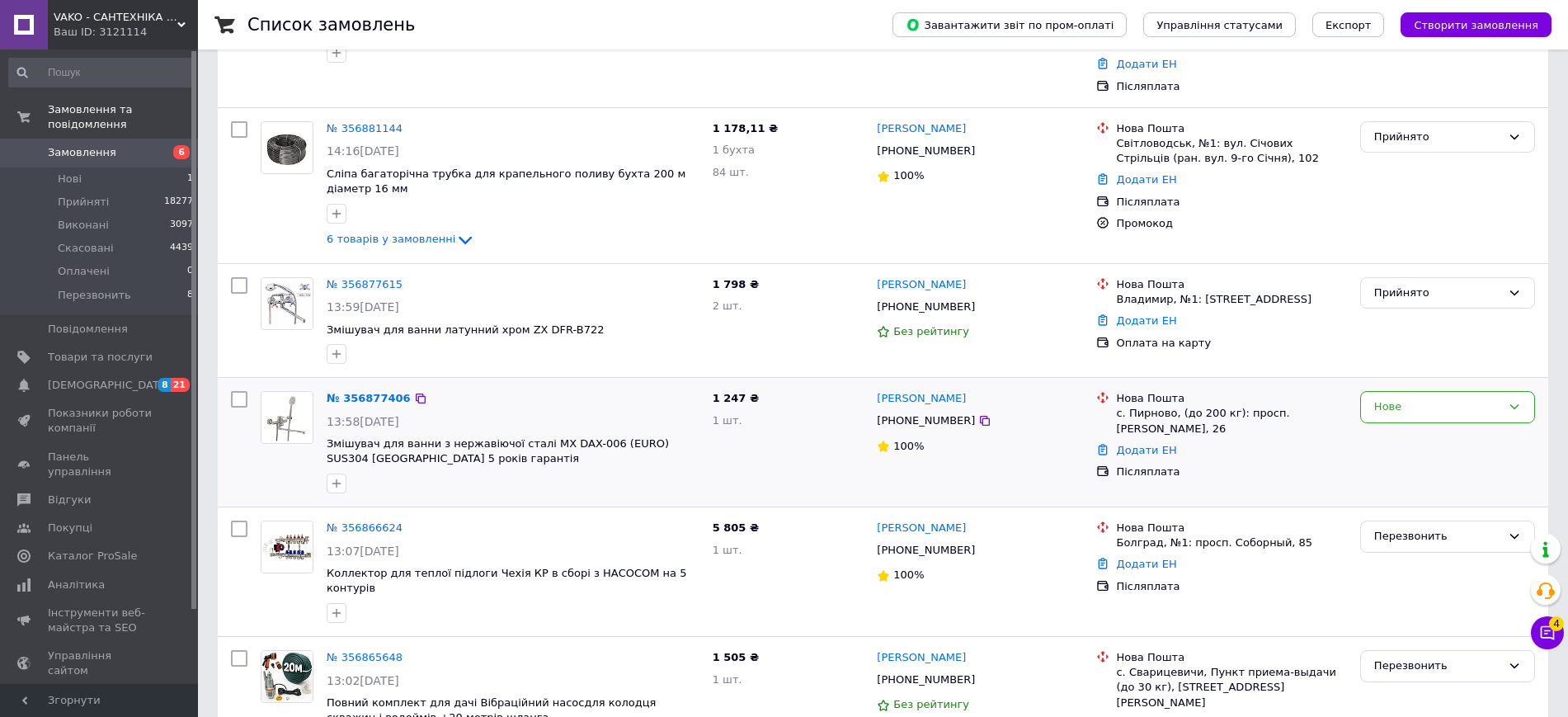
scroll to position [515, 0]
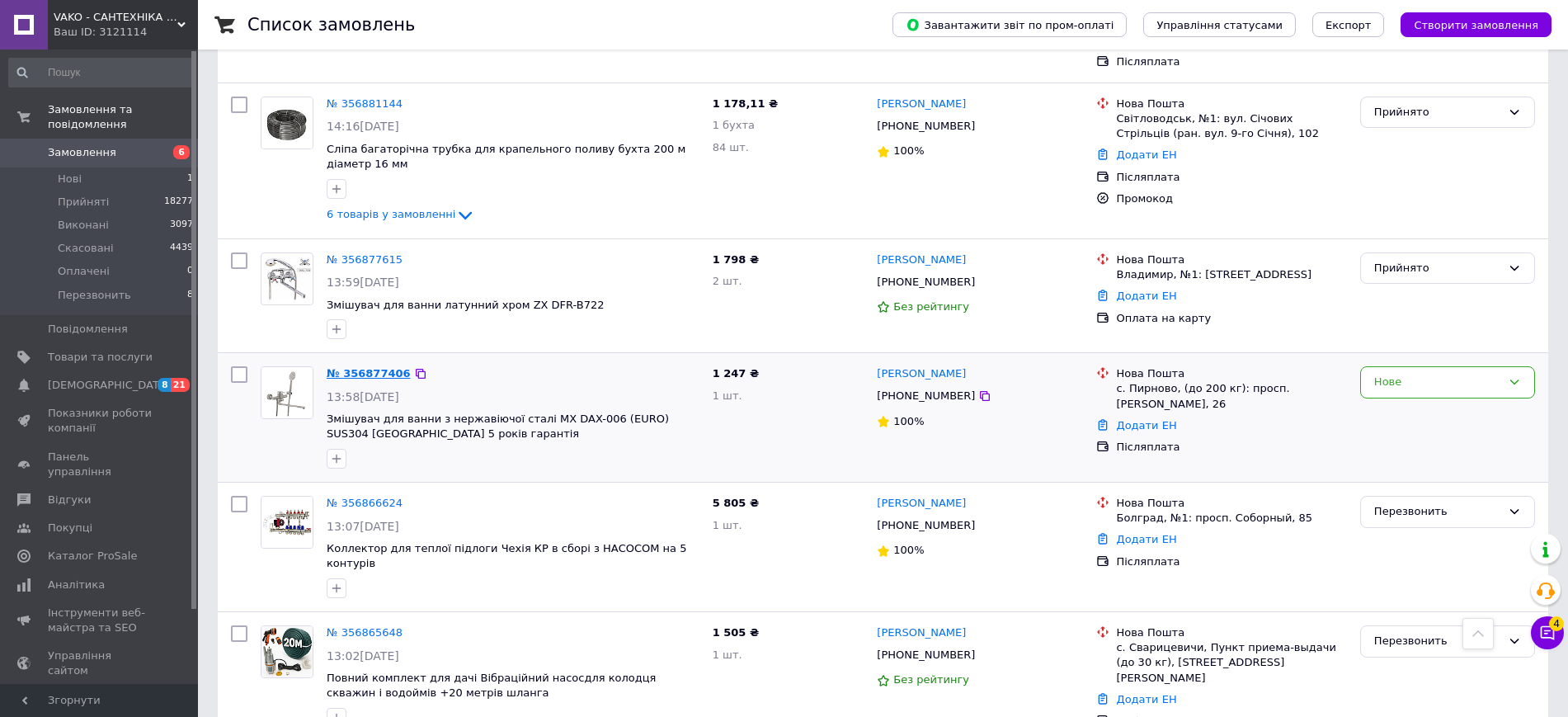
click at [361, 366] on link "№ 356877406" at bounding box center [369, 372] width 84 height 12
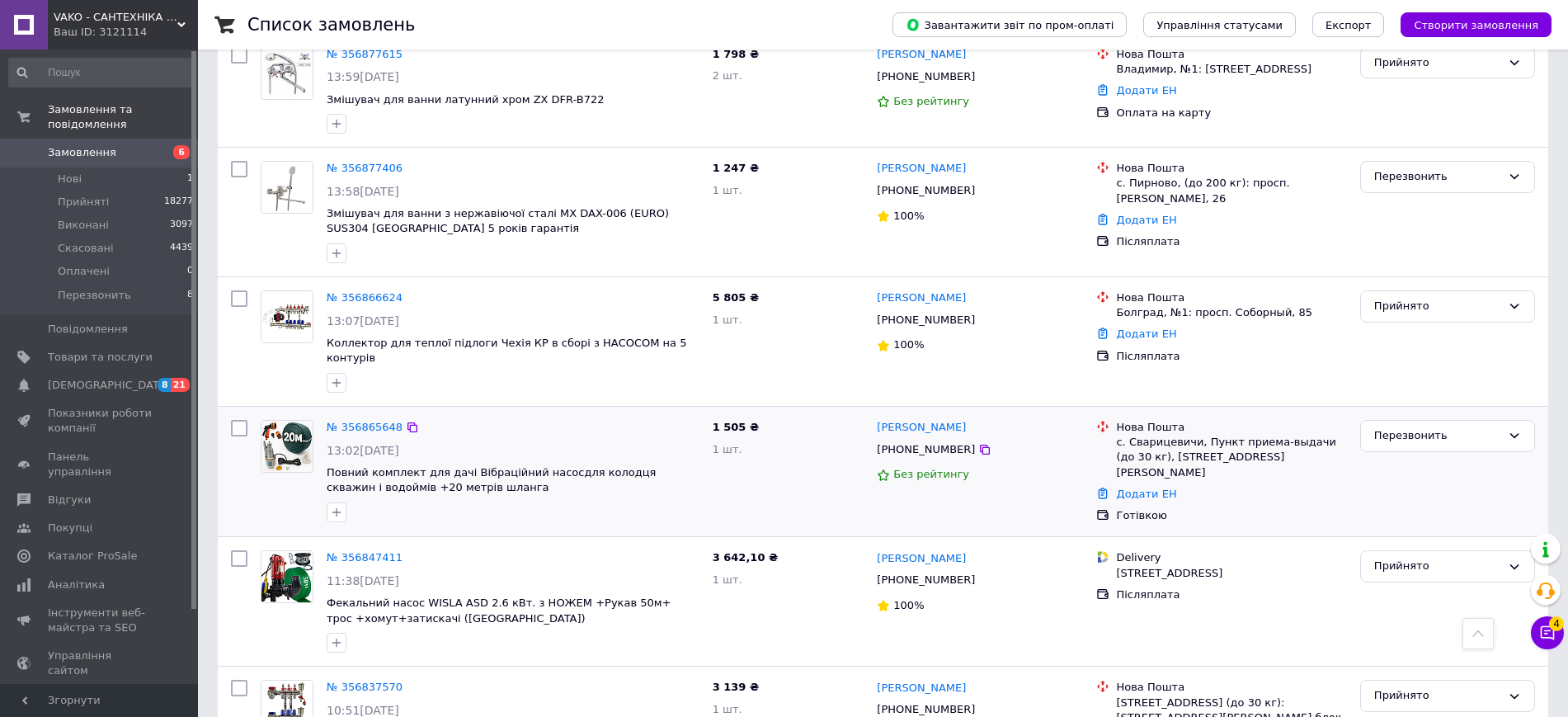
scroll to position [722, 0]
click at [370, 420] on link "№ 356865648" at bounding box center [364, 426] width 76 height 12
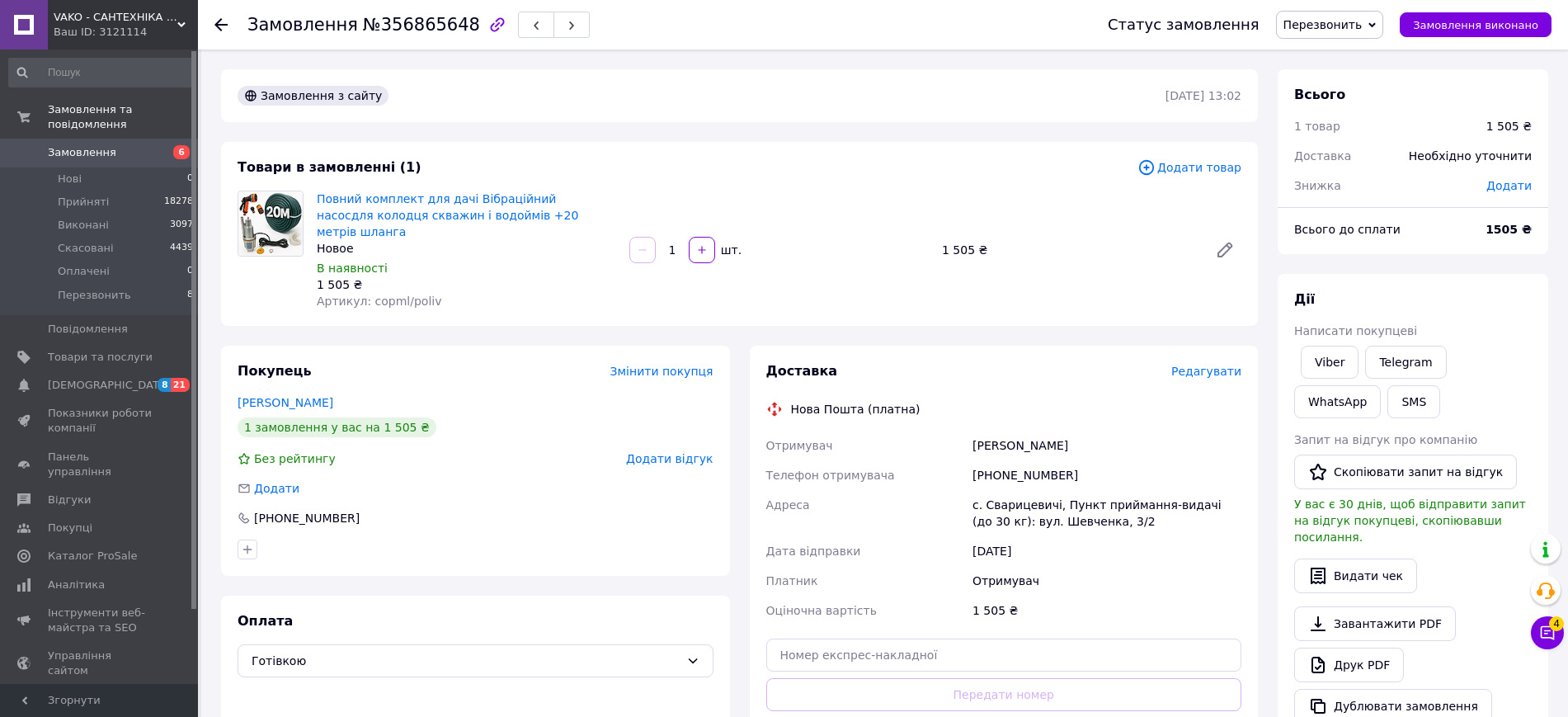
drag, startPoint x: 972, startPoint y: 485, endPoint x: 1153, endPoint y: 544, distance: 190.4
click at [1153, 544] on div "Отримувач [PERSON_NAME] Телефон отримувача [PHONE_NUMBER] Адреса с. Сварицевичі…" at bounding box center [1004, 528] width 483 height 195
click at [984, 490] on div "с. Сварицевичі, Пункт приймання-видачі (до 30 кг): вул. Шевченка, 3/2" at bounding box center [1108, 513] width 276 height 46
drag, startPoint x: 972, startPoint y: 485, endPoint x: 1090, endPoint y: 508, distance: 120.2
click at [1090, 508] on div "с. Сварицевичі, Пункт приймання-видачі (до 30 кг): вул. Шевченка, 3/2" at bounding box center [1108, 513] width 276 height 46
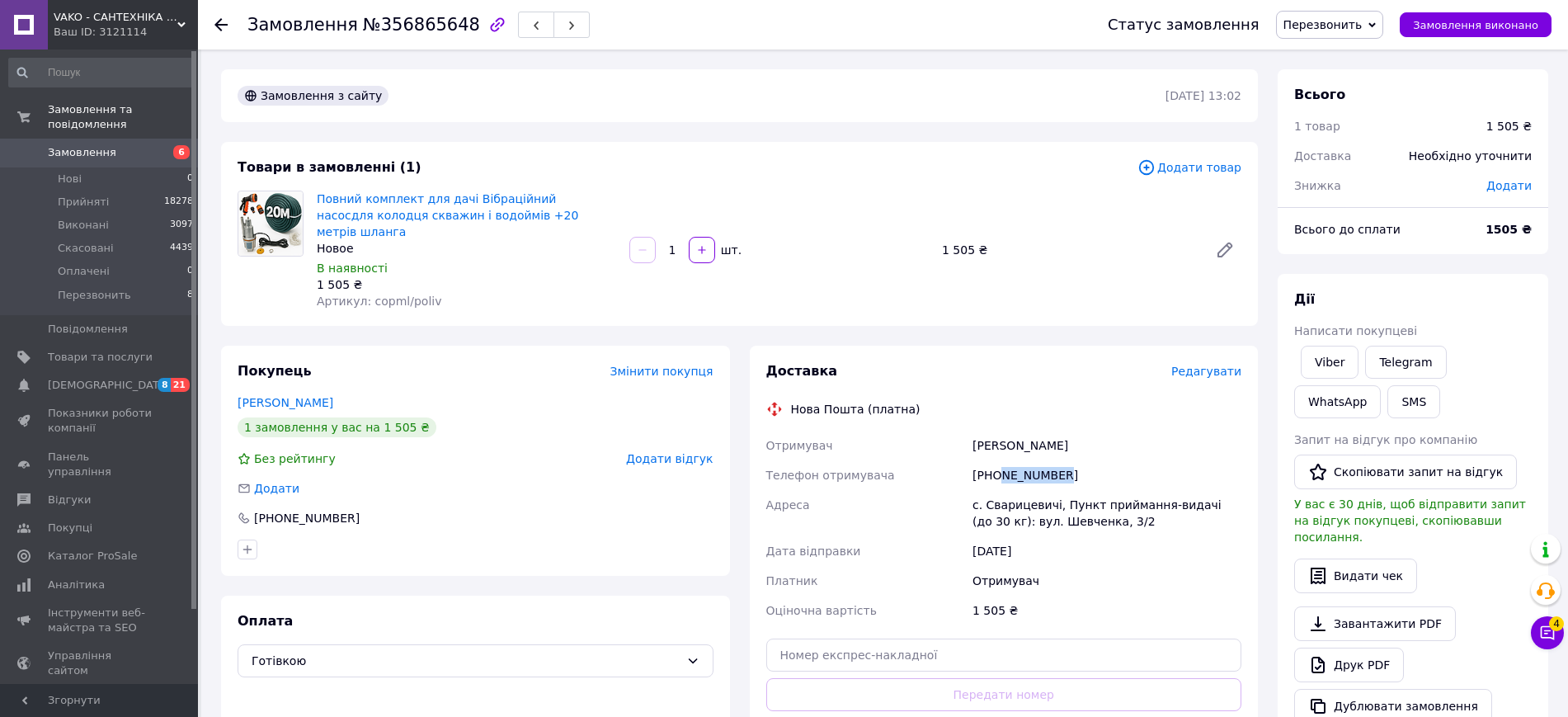
drag, startPoint x: 1078, startPoint y: 459, endPoint x: 1001, endPoint y: 465, distance: 77.2
click at [1001, 465] on div "[PHONE_NUMBER]" at bounding box center [1108, 475] width 276 height 30
copy div "996511946"
drag, startPoint x: 985, startPoint y: 432, endPoint x: 972, endPoint y: 435, distance: 13.3
click at [972, 435] on div "[PERSON_NAME]" at bounding box center [1108, 445] width 276 height 30
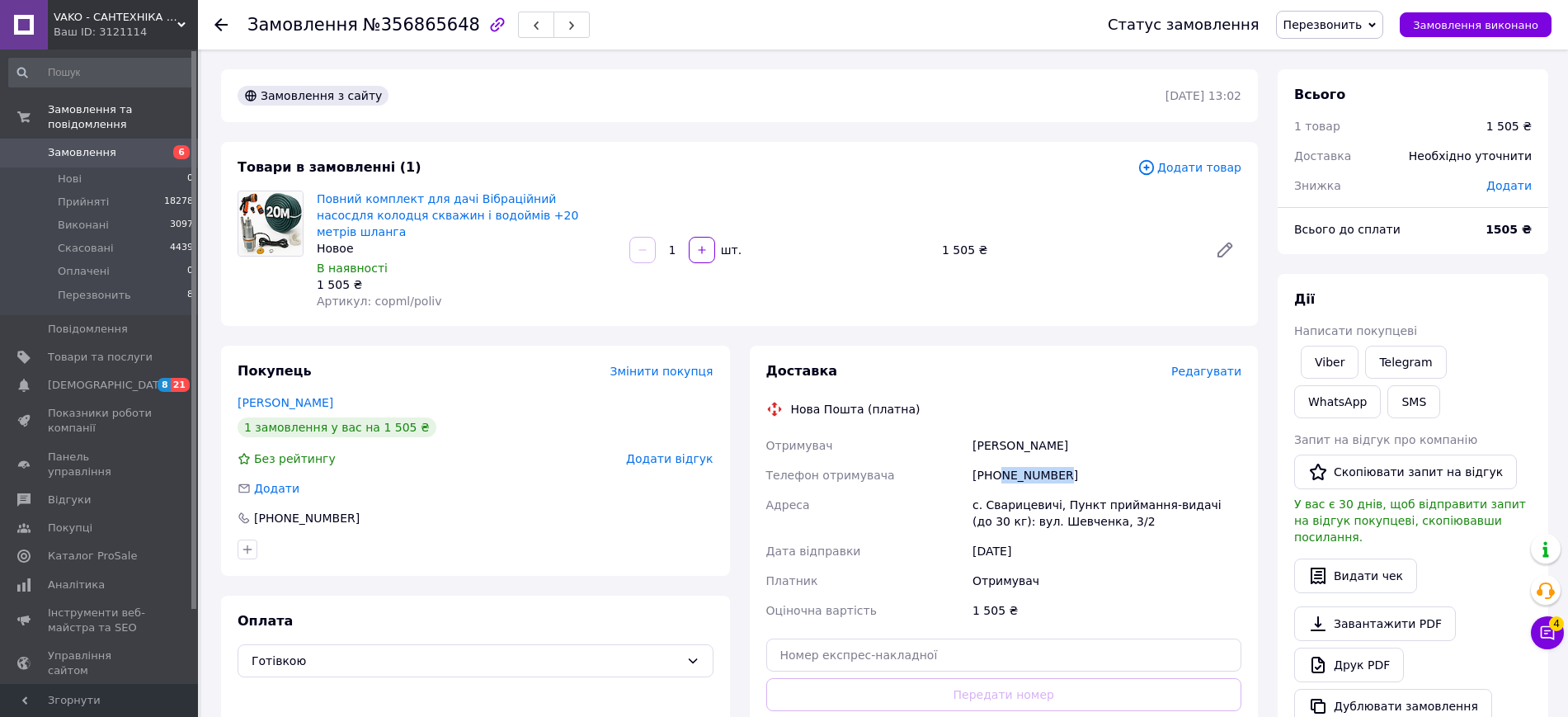
copy div "[PERSON_NAME]"
click at [142, 145] on span "Замовлення" at bounding box center [100, 153] width 105 height 15
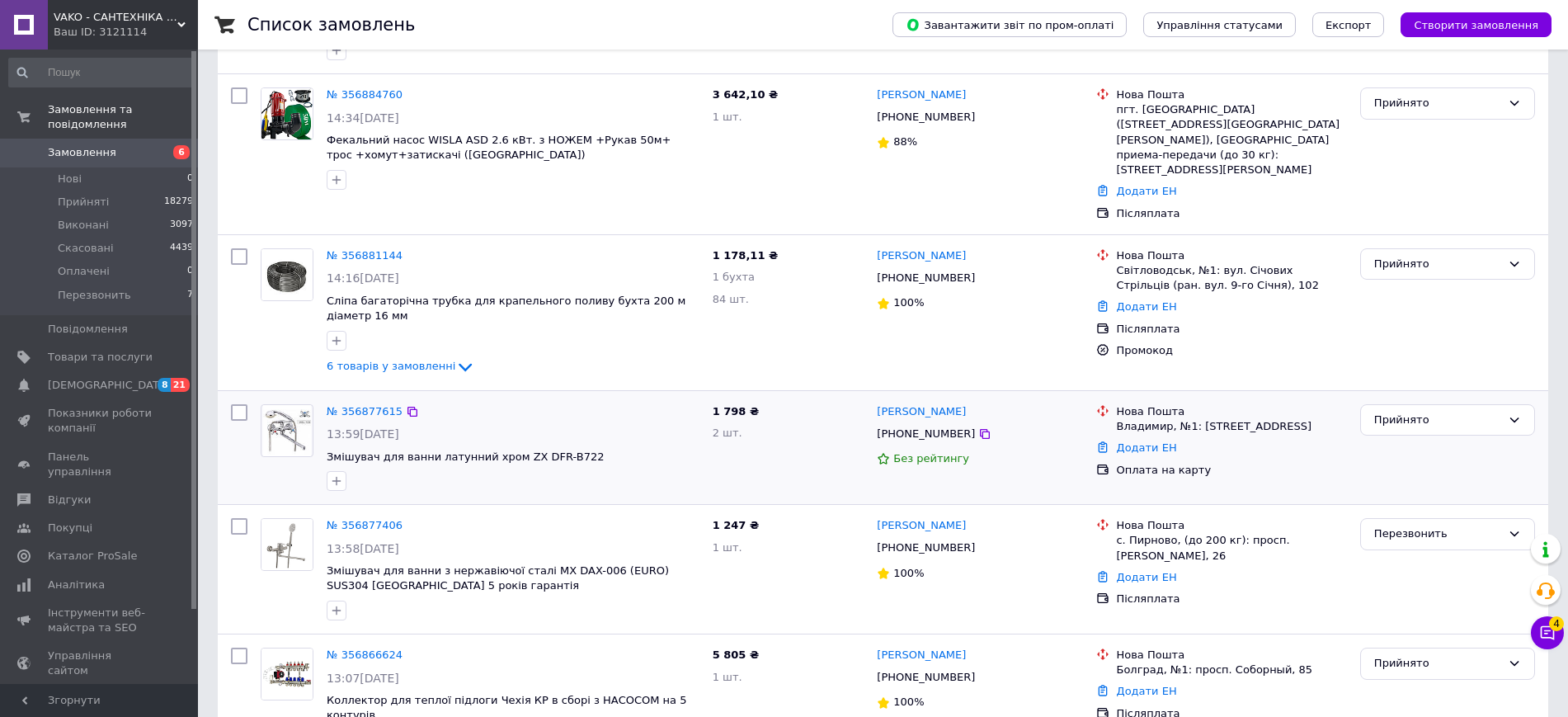
scroll to position [412, 0]
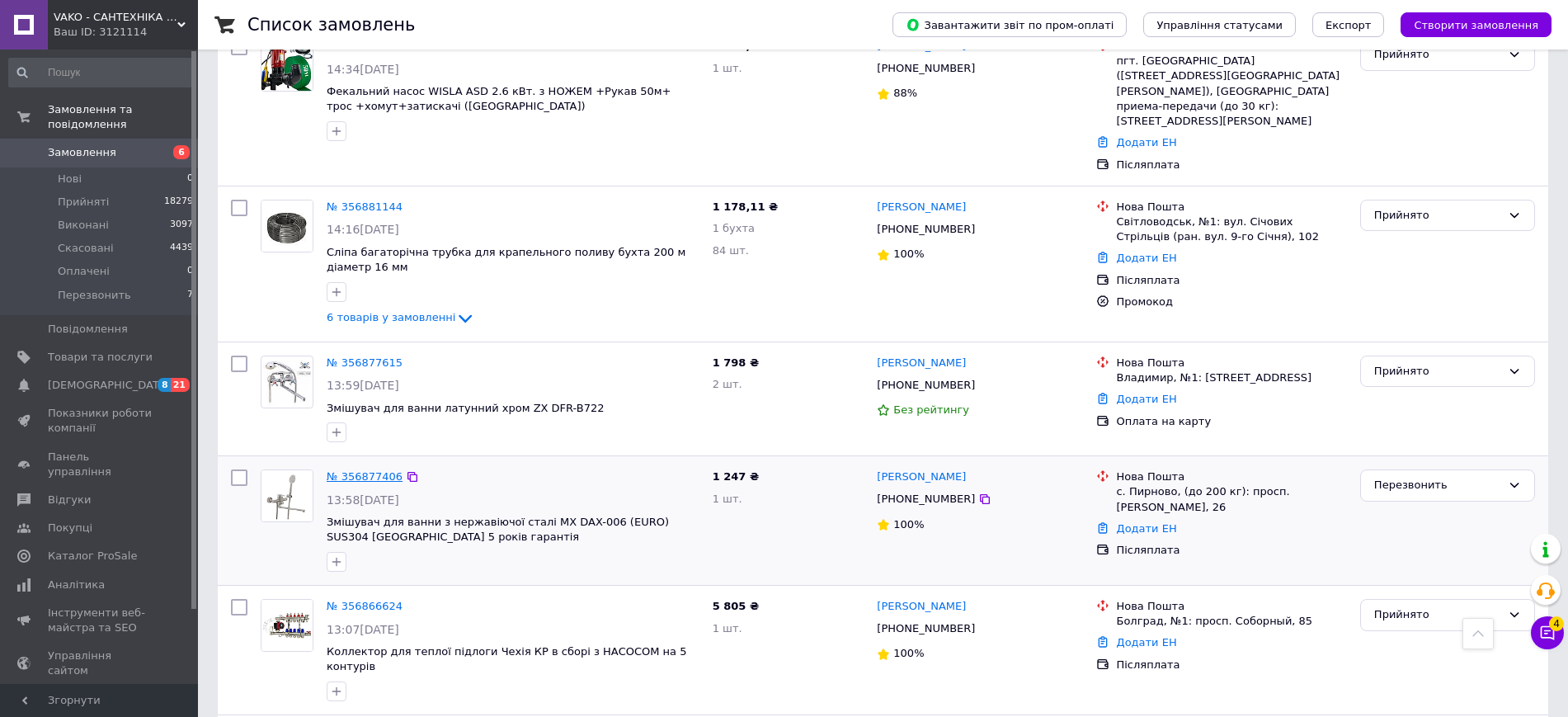
click at [357, 470] on link "№ 356877406" at bounding box center [364, 475] width 76 height 12
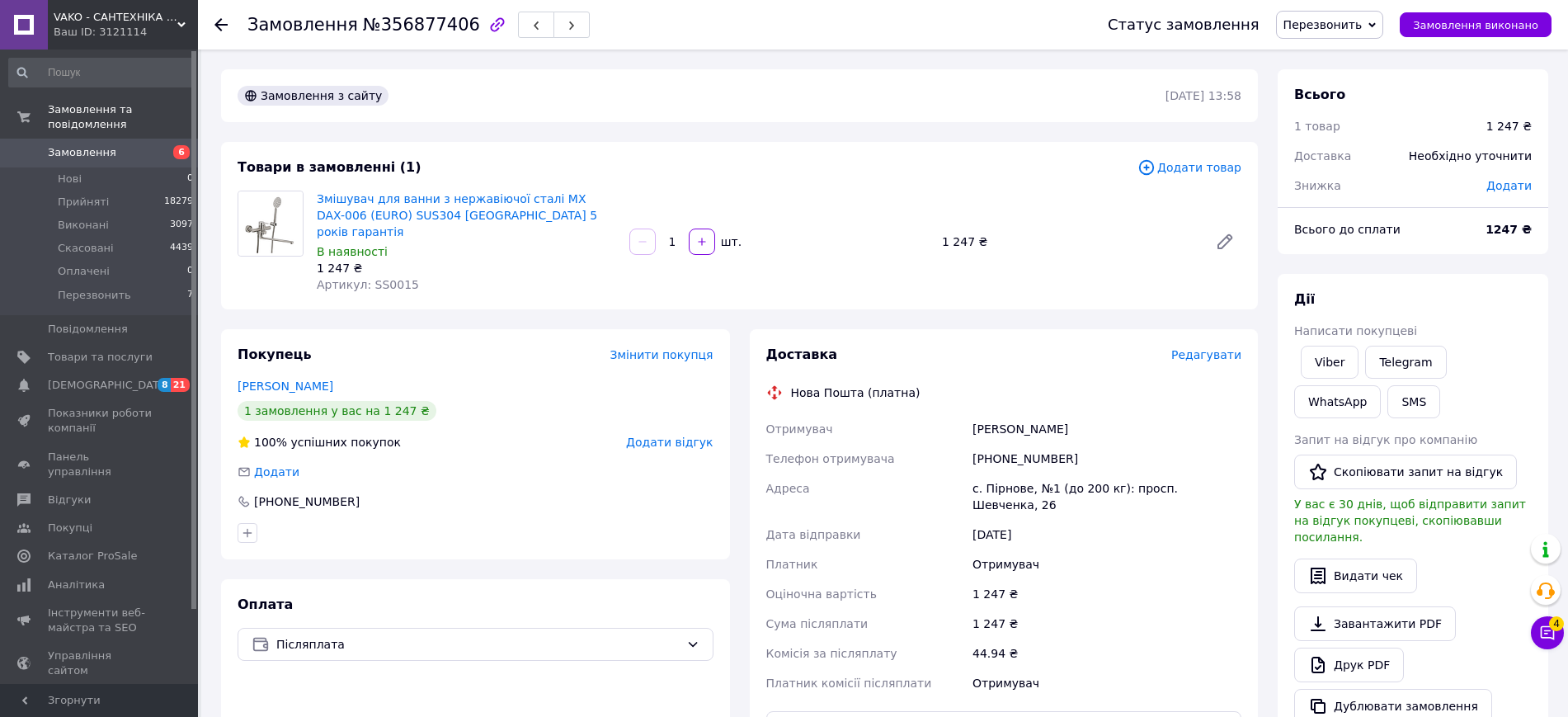
click at [1000, 414] on div "[PERSON_NAME]" at bounding box center [1108, 429] width 276 height 30
copy div "[PERSON_NAME]"
drag, startPoint x: 1044, startPoint y: 443, endPoint x: 998, endPoint y: 449, distance: 46.4
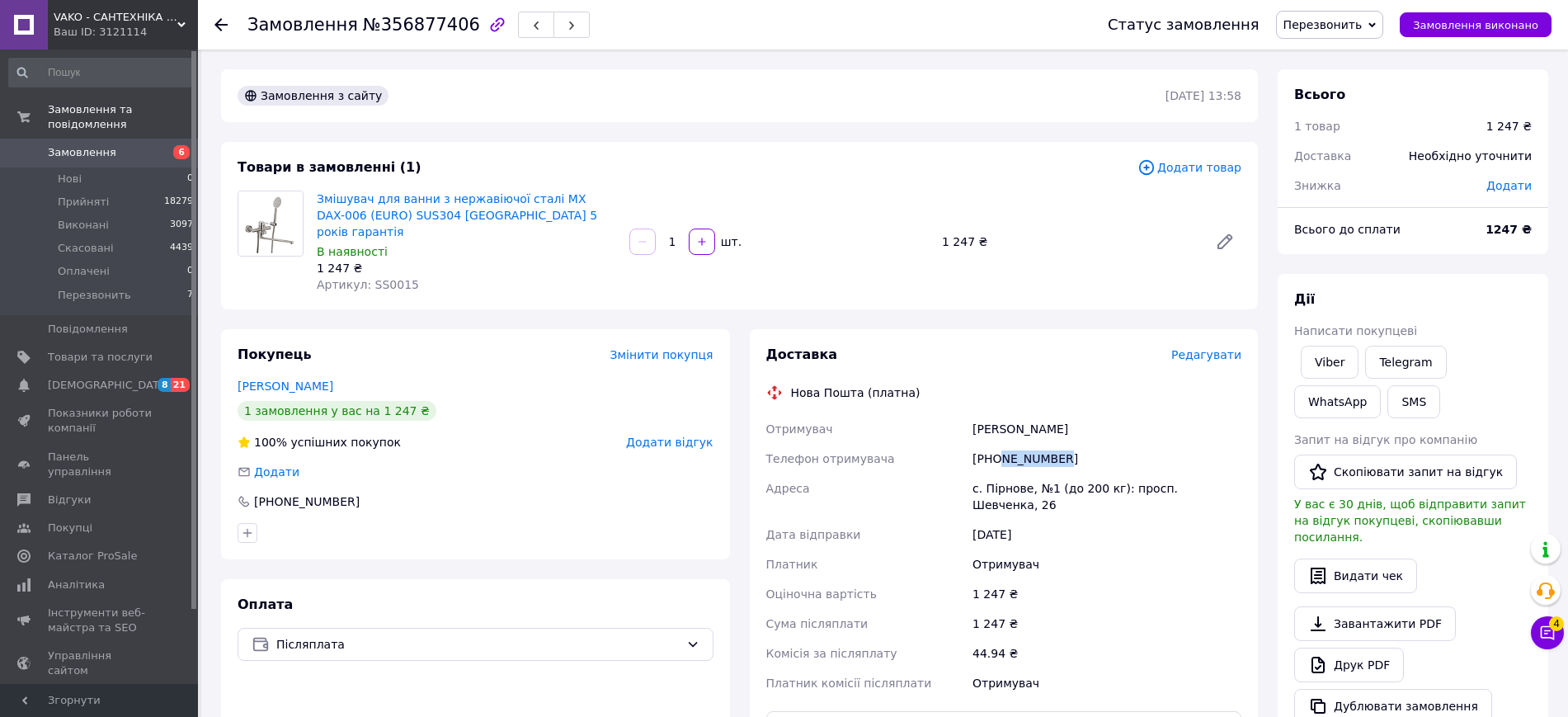
click at [998, 449] on div "[PHONE_NUMBER]" at bounding box center [1108, 458] width 276 height 30
copy div "631210327"
drag, startPoint x: 967, startPoint y: 471, endPoint x: 1241, endPoint y: 472, distance: 274.0
click at [1241, 472] on div "Отримувач [PERSON_NAME] Телефон отримувача [PHONE_NUMBER] Адреса [PERSON_NAME].…" at bounding box center [1004, 556] width 483 height 284
drag, startPoint x: 615, startPoint y: 196, endPoint x: 538, endPoint y: 201, distance: 77.2
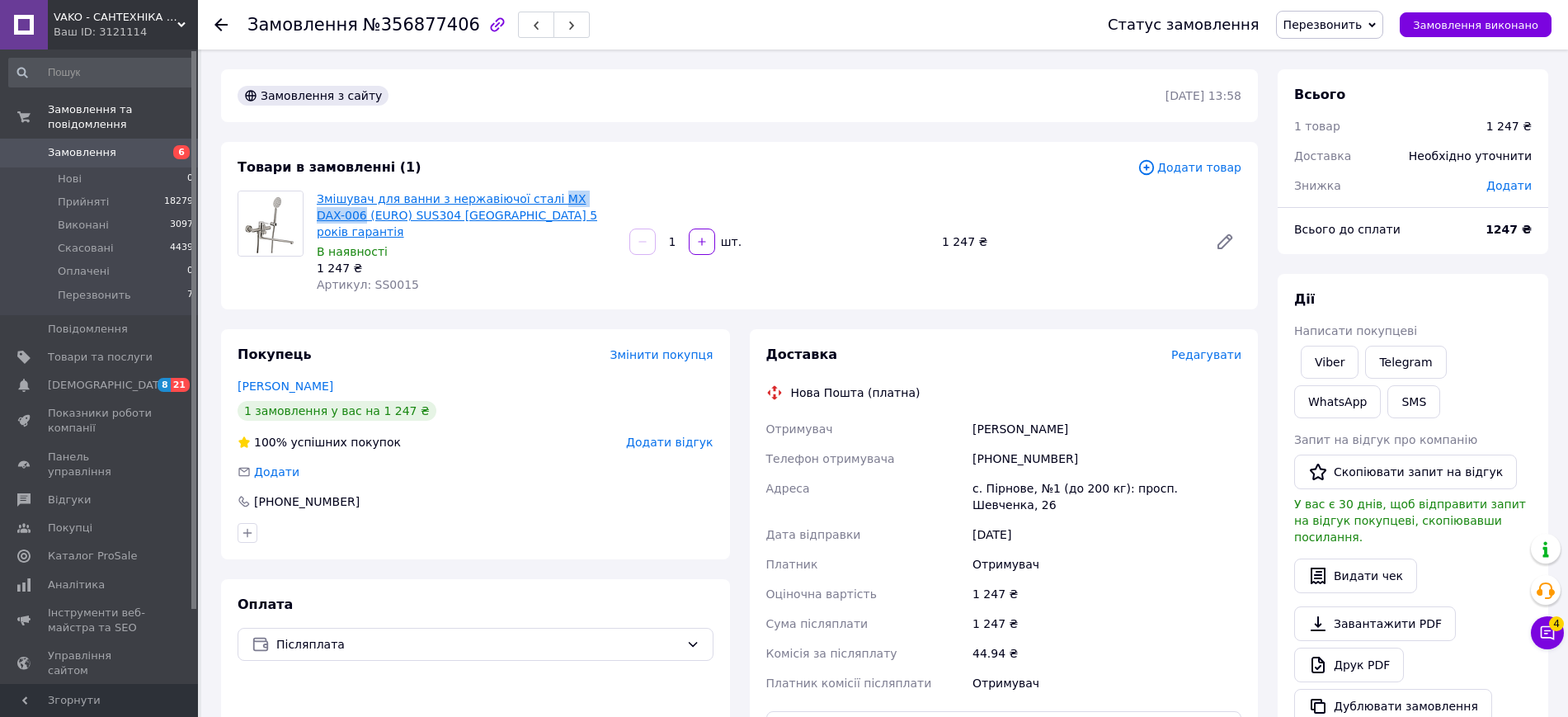
click at [538, 201] on span "Змішувач для ванни з нержавіючої сталі MX DAX-006 (EURO) SUS304 [GEOGRAPHIC_DAT…" at bounding box center [466, 215] width 299 height 50
drag, startPoint x: 491, startPoint y: 257, endPoint x: 421, endPoint y: 271, distance: 71.4
click at [488, 260] on div "1 247 ₴" at bounding box center [466, 268] width 299 height 17
click at [383, 277] on span "Артикул: SS0015" at bounding box center [368, 284] width 102 height 13
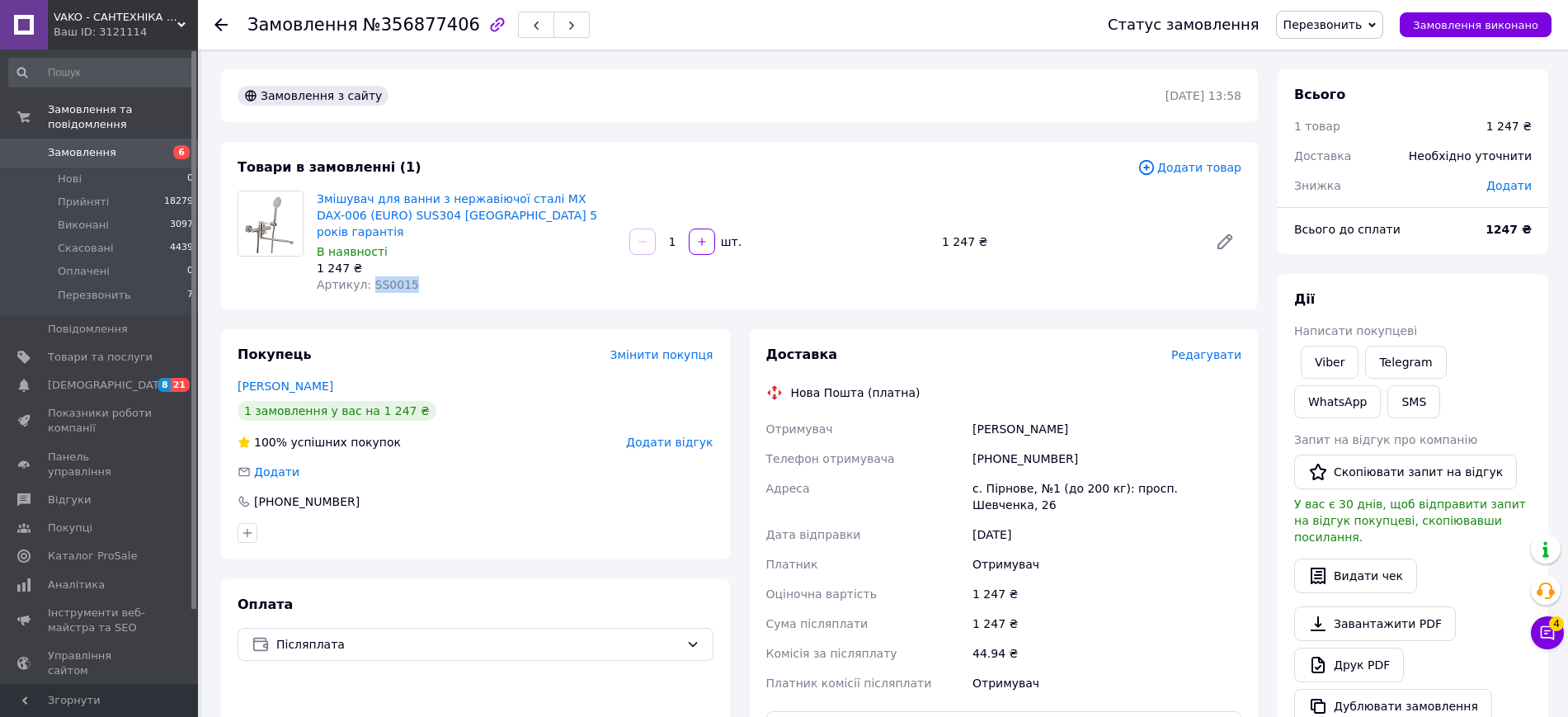
click at [150, 145] on span "Замовлення" at bounding box center [100, 153] width 105 height 15
